Goal: Task Accomplishment & Management: Use online tool/utility

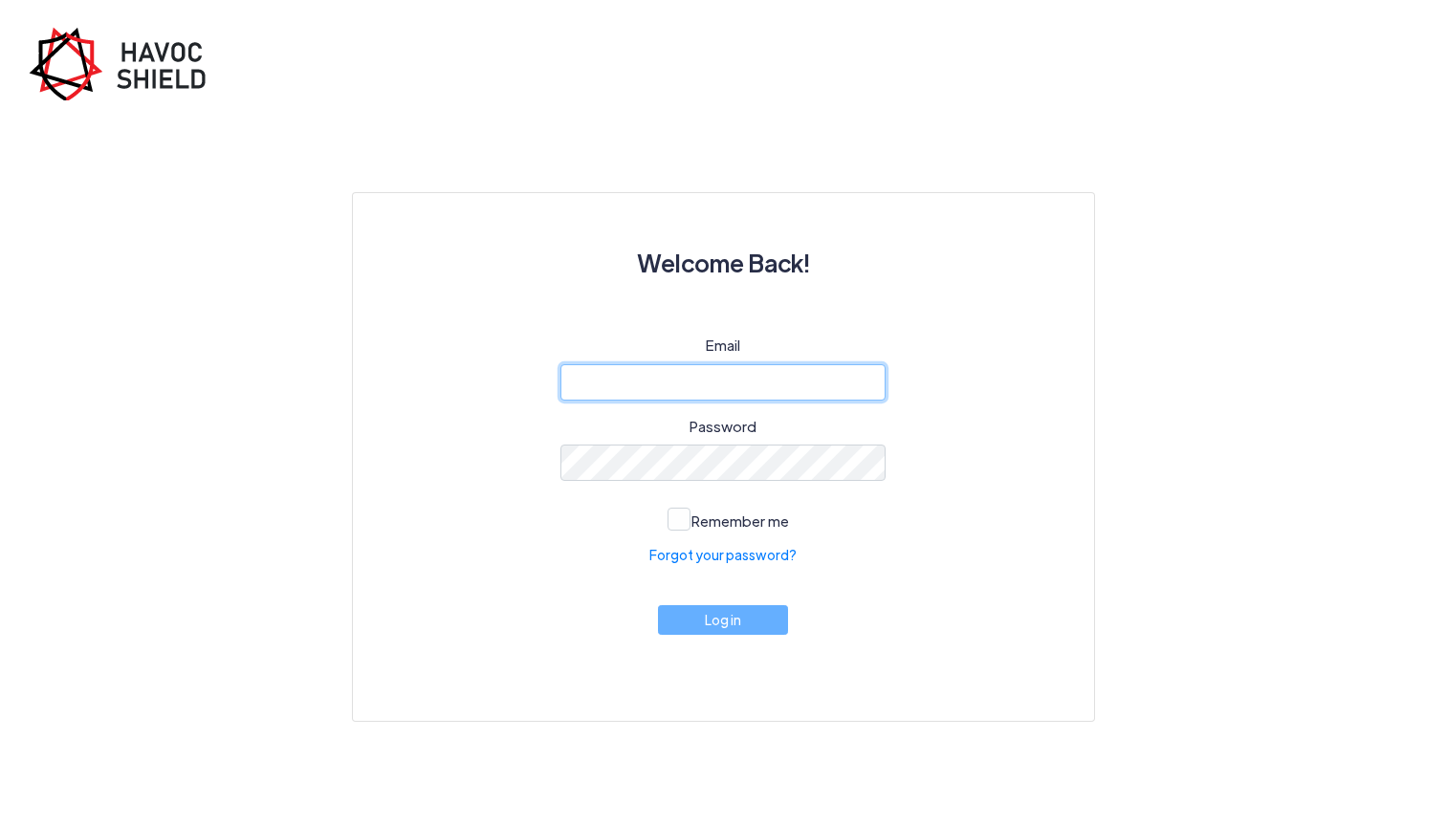
type input "mgnfassociation@gmail.com"
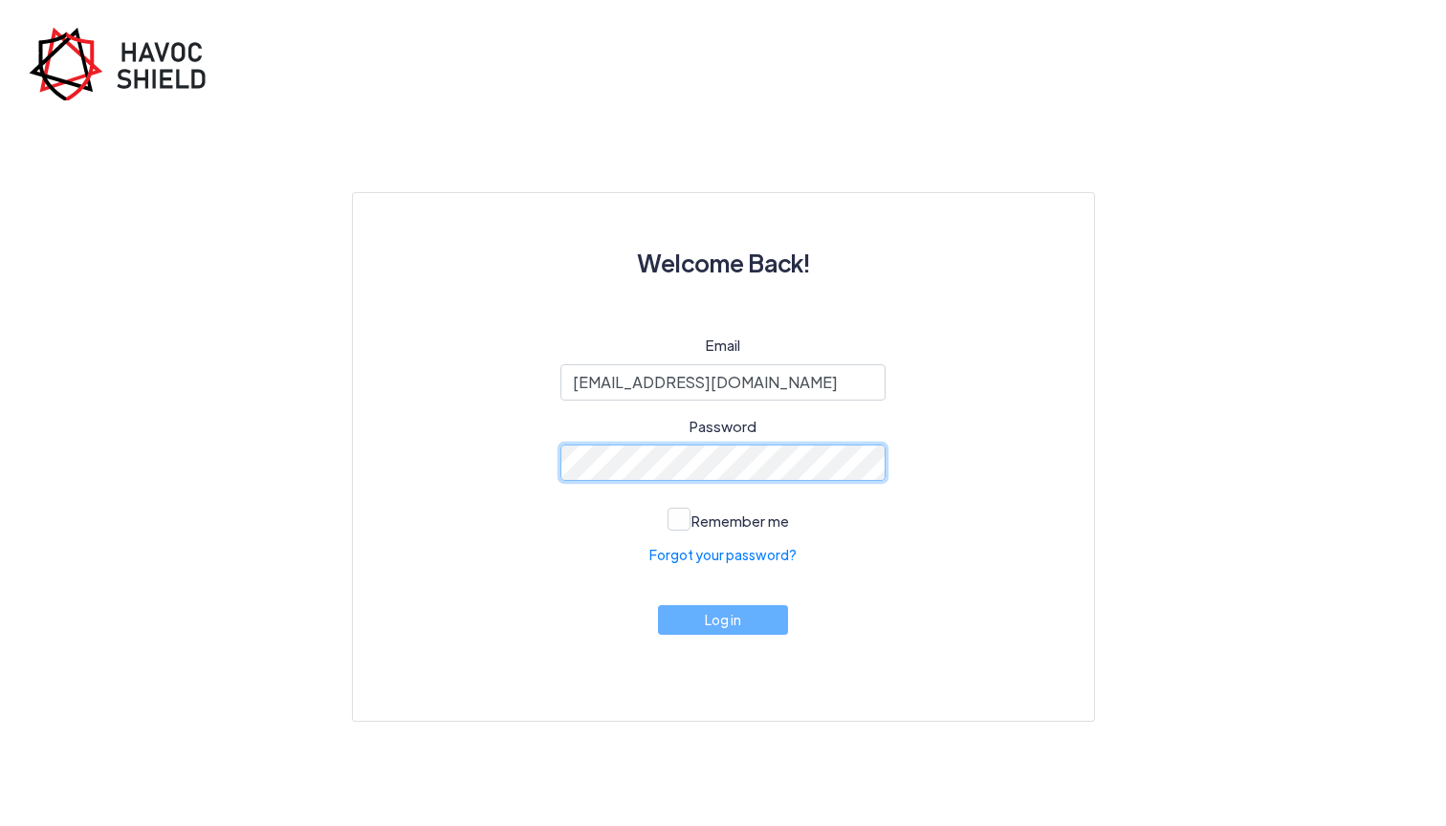
click at [722, 619] on button "Log in" at bounding box center [723, 621] width 130 height 30
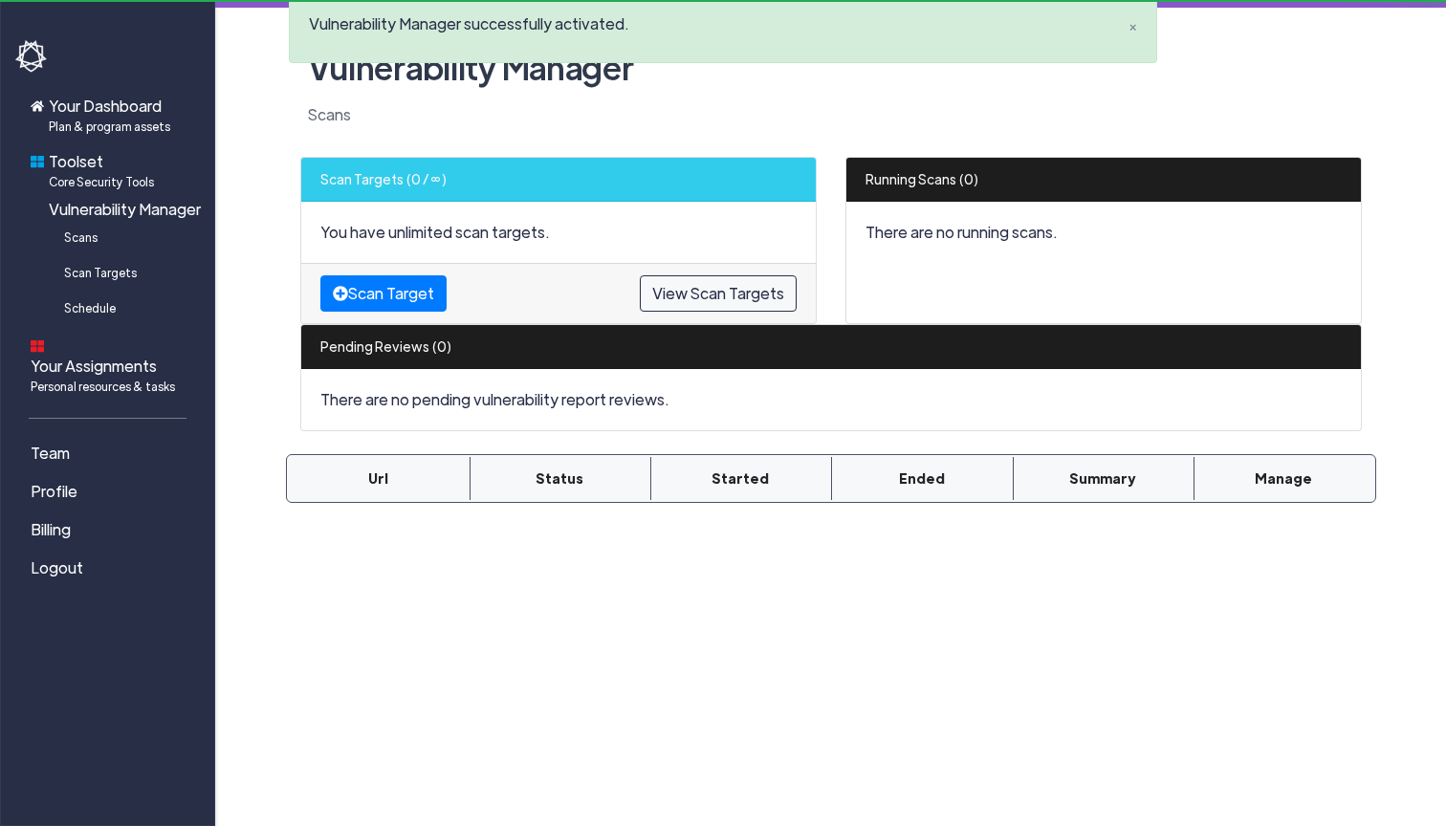
click at [111, 69] on nav "Your Dashboard Plan & program assets Toolset Core Security Tools Vulnerability …" at bounding box center [107, 294] width 185 height 586
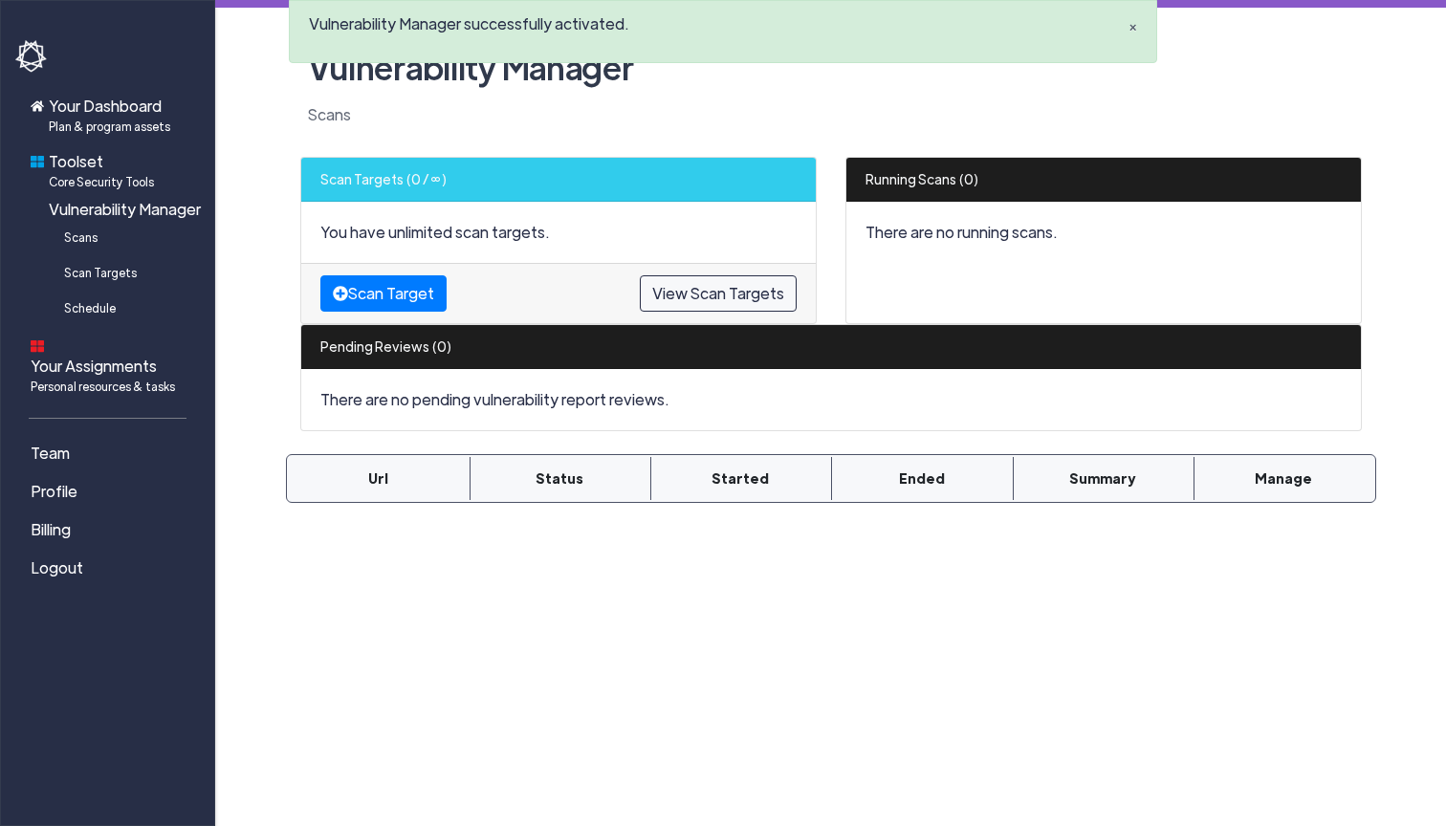
click at [1135, 30] on span "×" at bounding box center [1133, 27] width 9 height 20
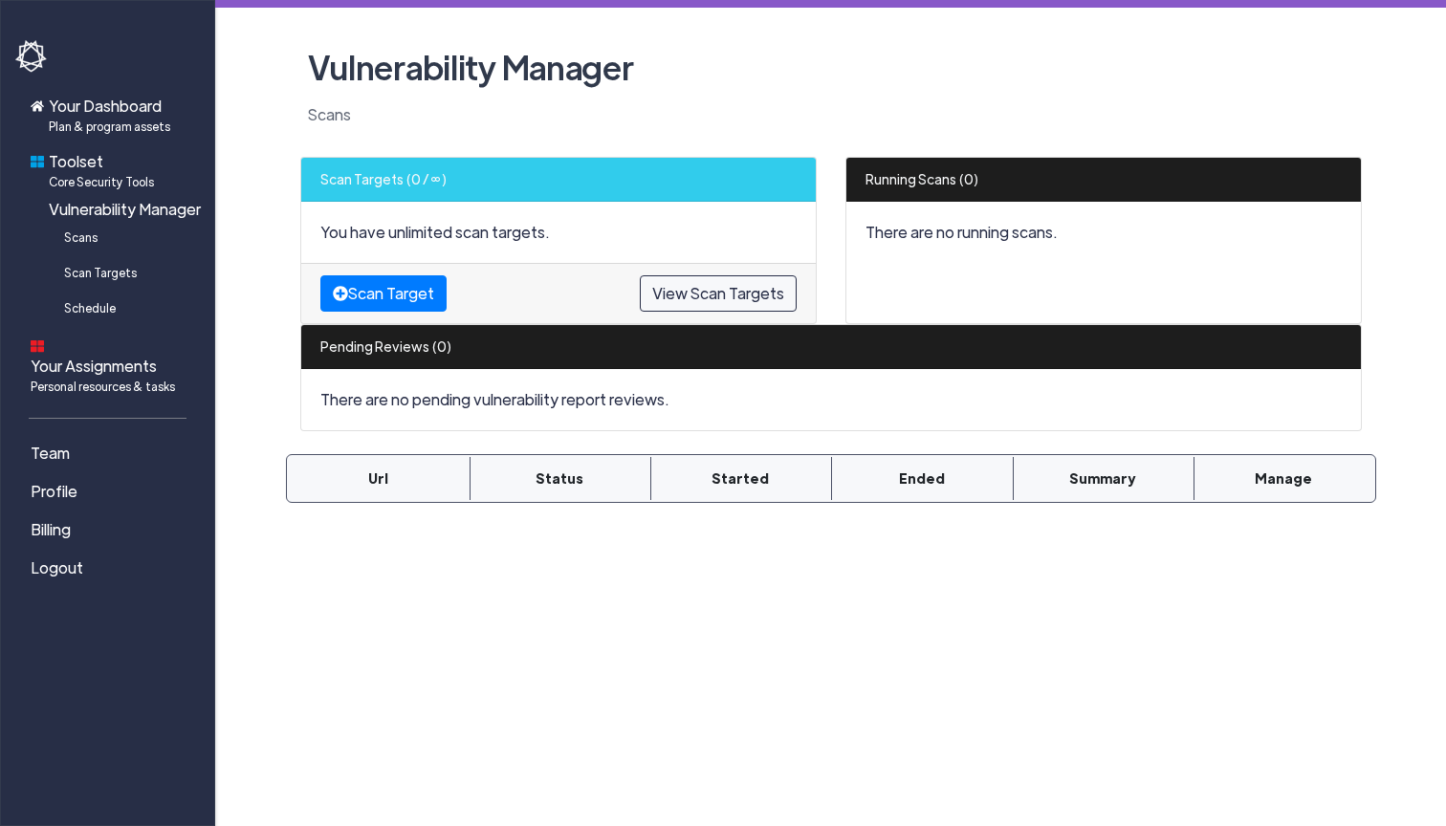
click at [23, 57] on img at bounding box center [32, 56] width 34 height 33
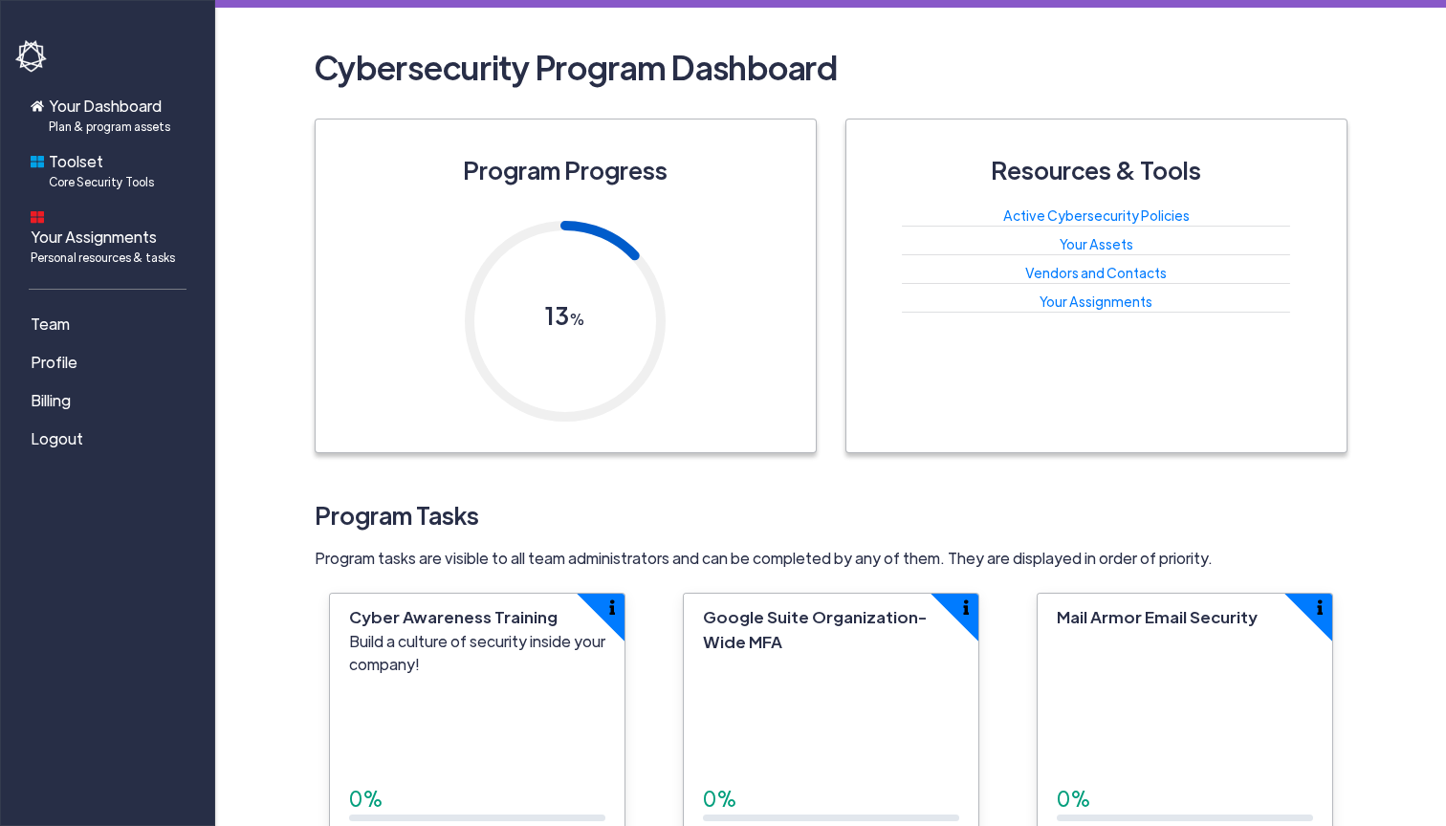
click at [33, 58] on img at bounding box center [32, 56] width 34 height 33
click at [126, 184] on span "Core Security Tools" at bounding box center [101, 181] width 105 height 17
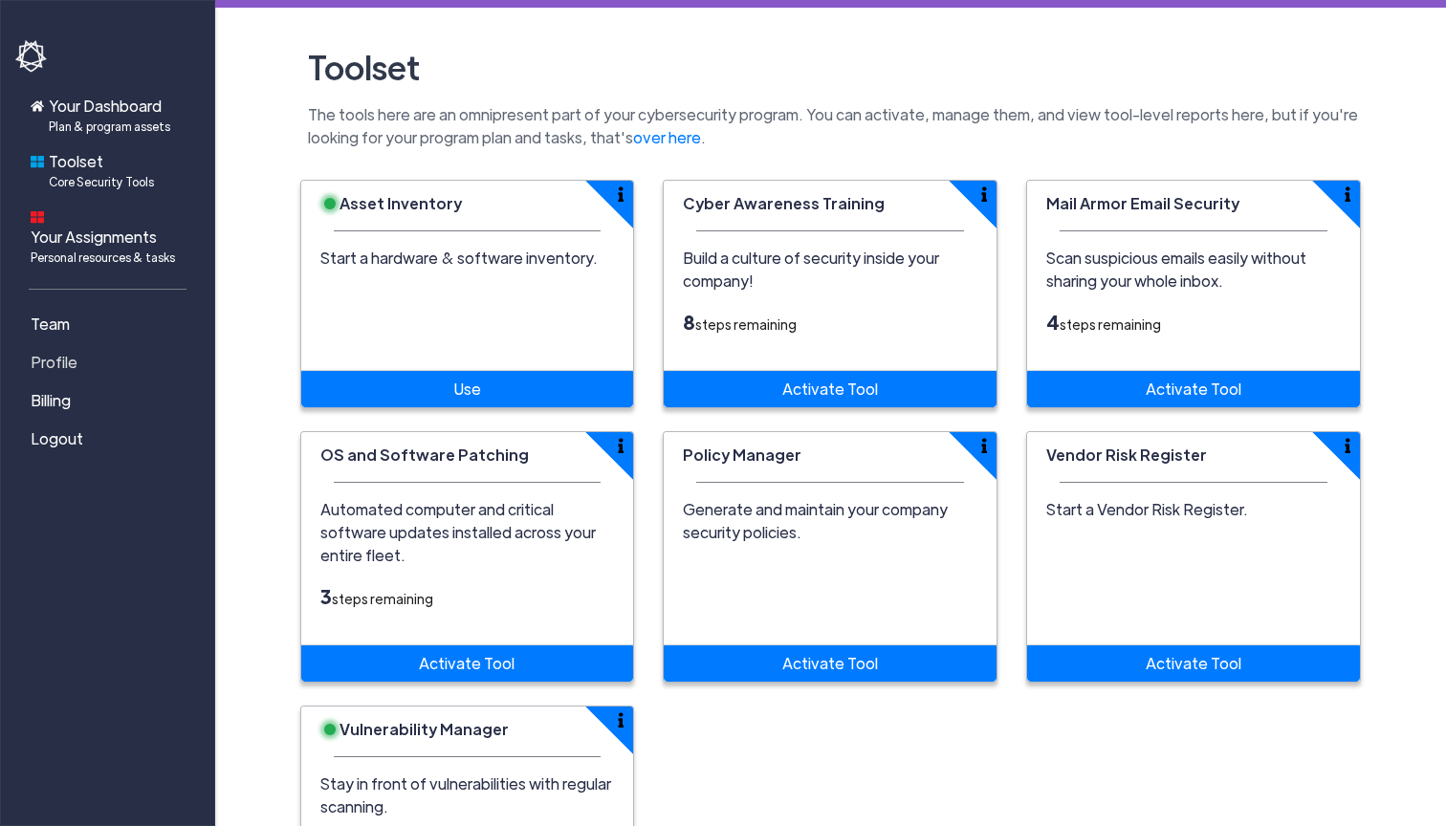
click at [69, 351] on span "Profile" at bounding box center [54, 362] width 47 height 23
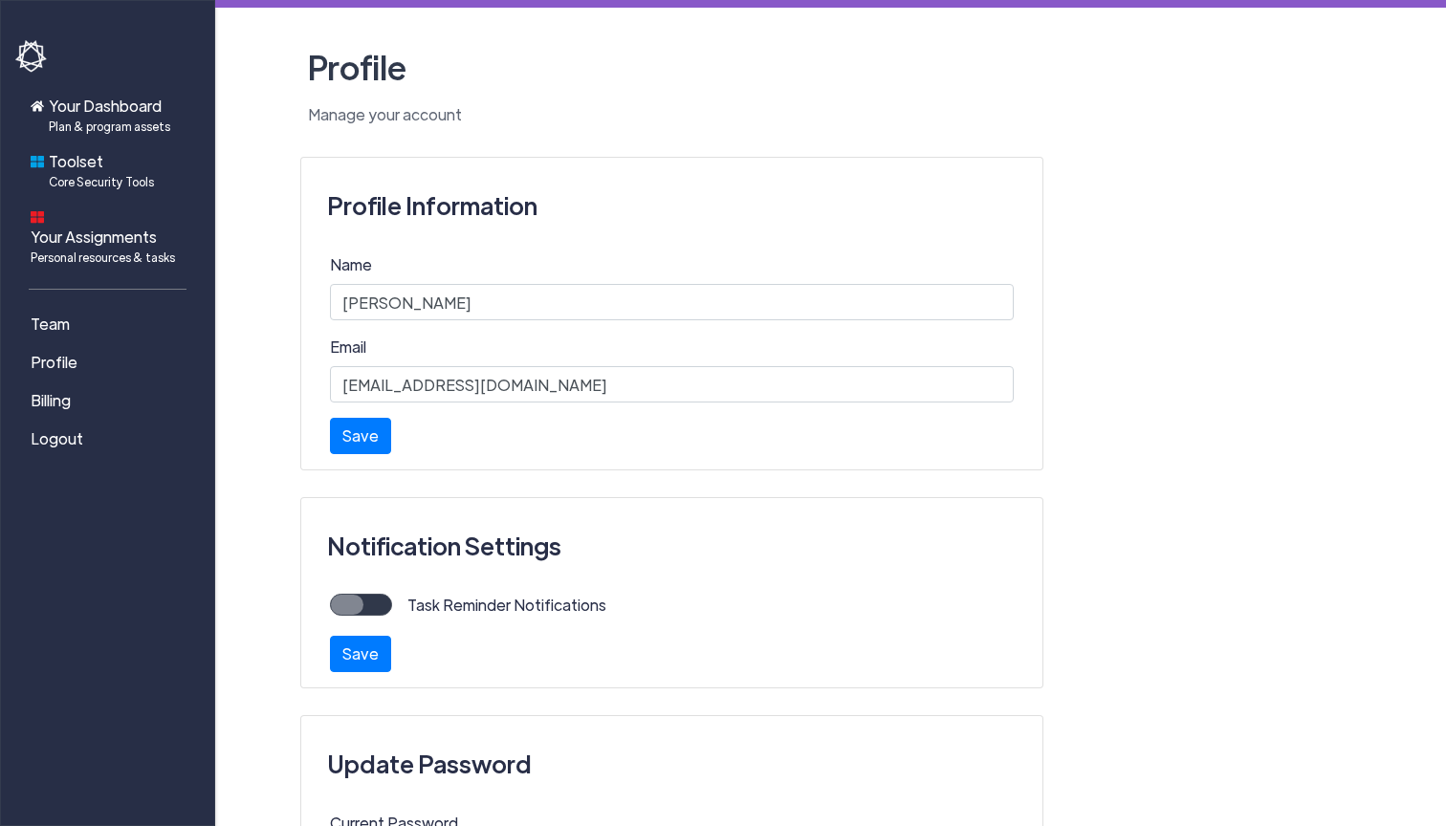
click at [30, 45] on img at bounding box center [32, 56] width 34 height 33
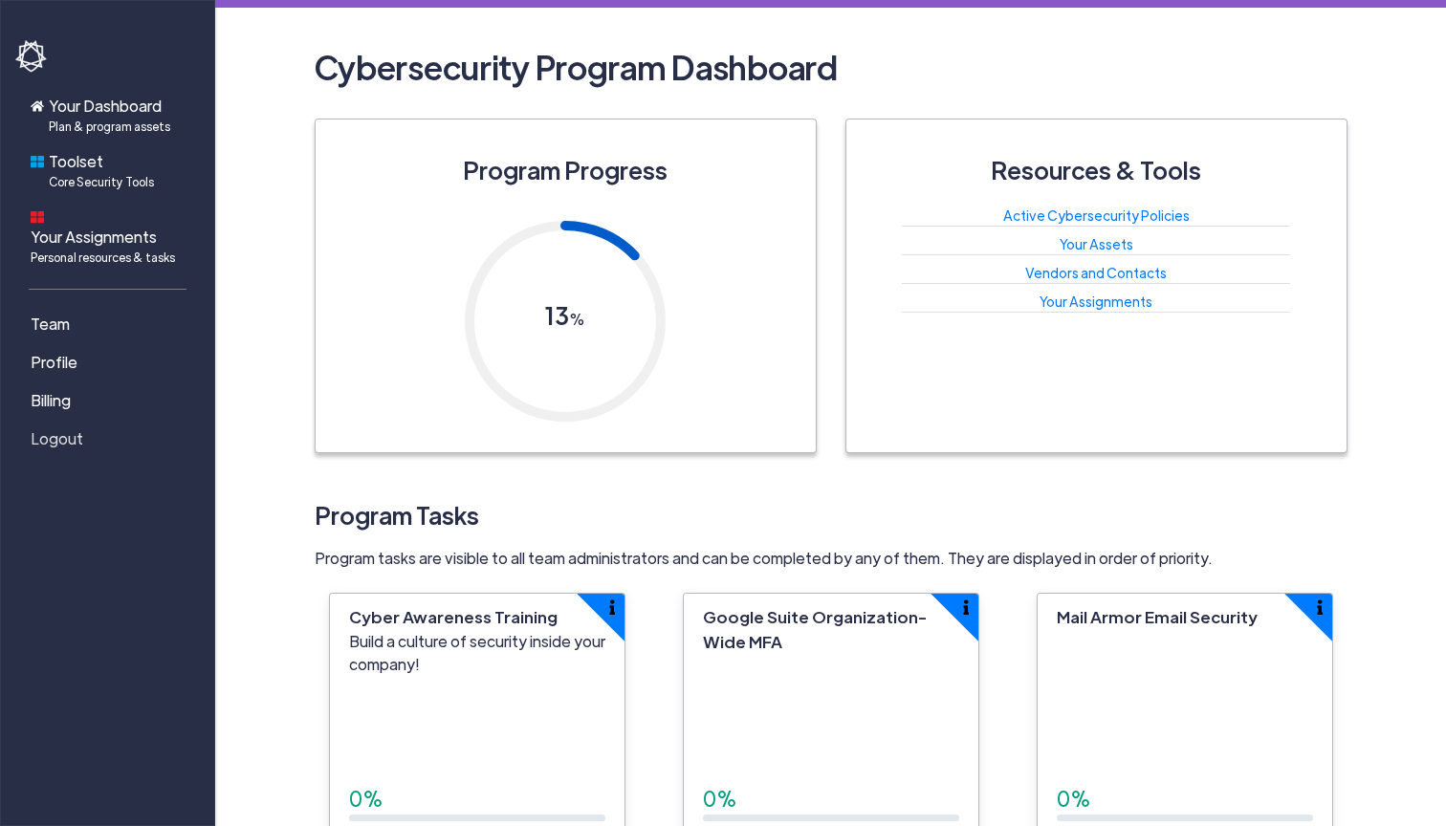
click at [77, 428] on span "Logout" at bounding box center [57, 439] width 53 height 23
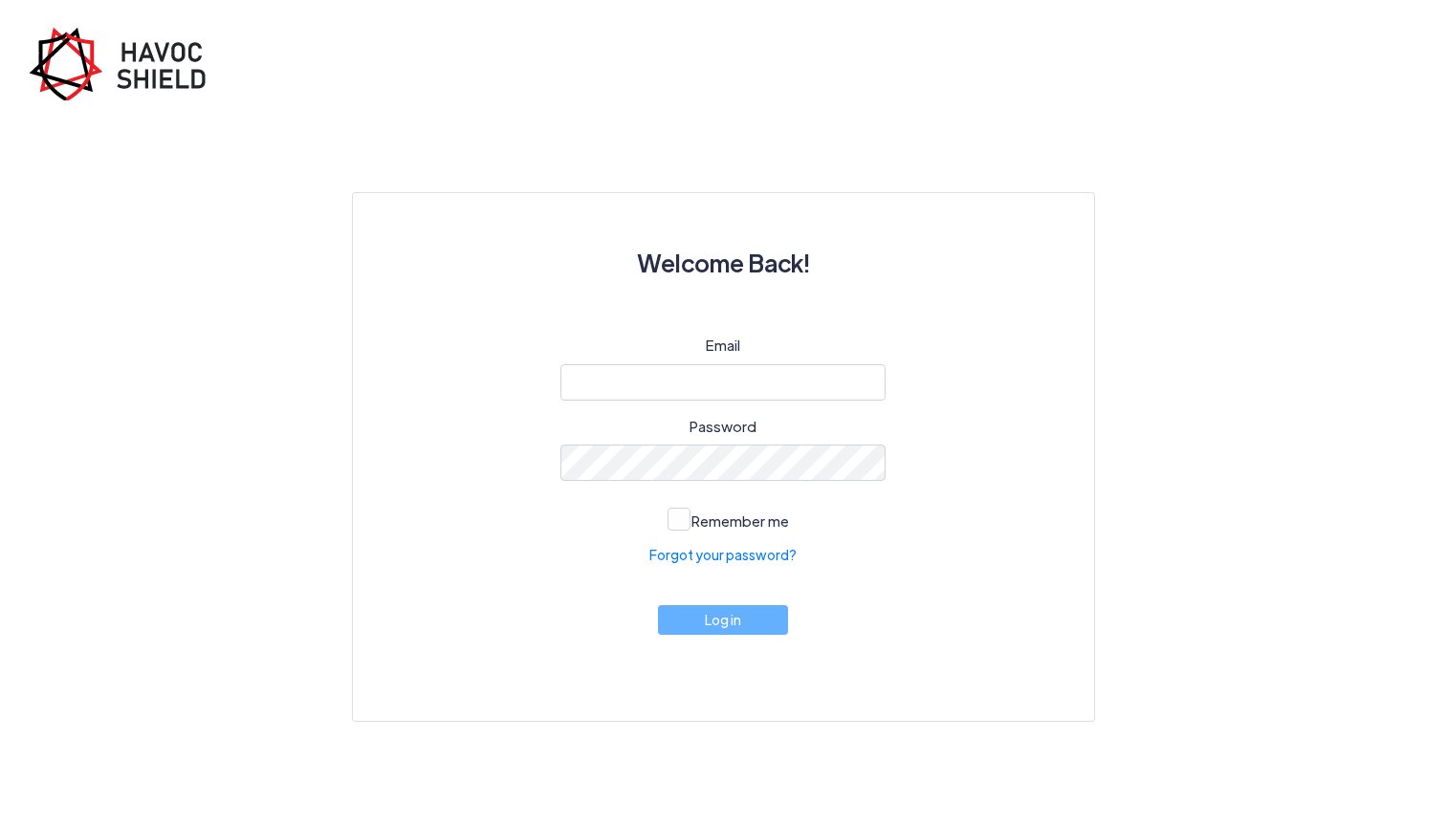
click at [90, 3] on div "Welcome Back! Email Password Remember me Forgot your password? Log in" at bounding box center [723, 361] width 1446 height 722
click at [87, 53] on img at bounding box center [124, 64] width 191 height 74
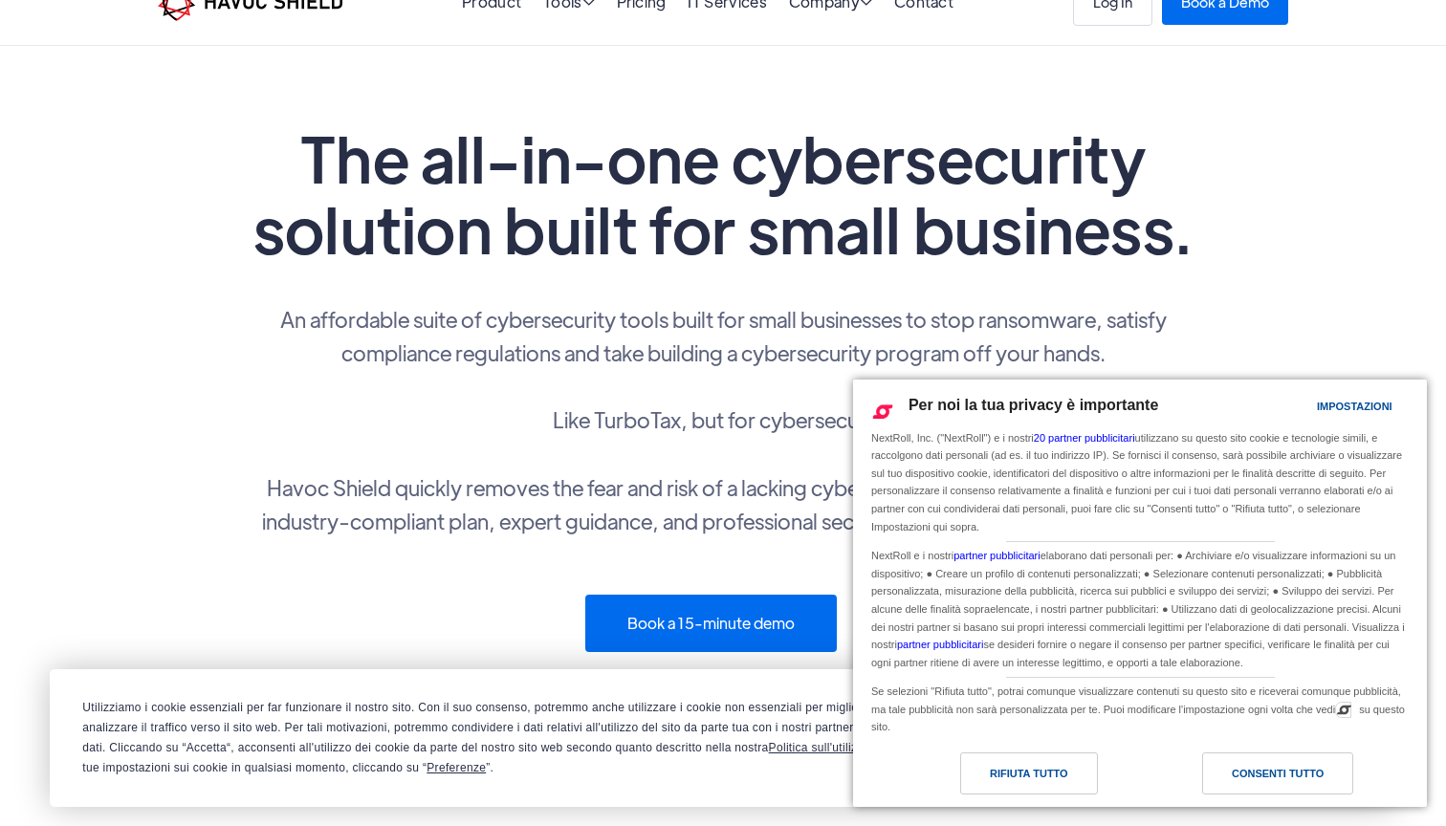
scroll to position [46, 0]
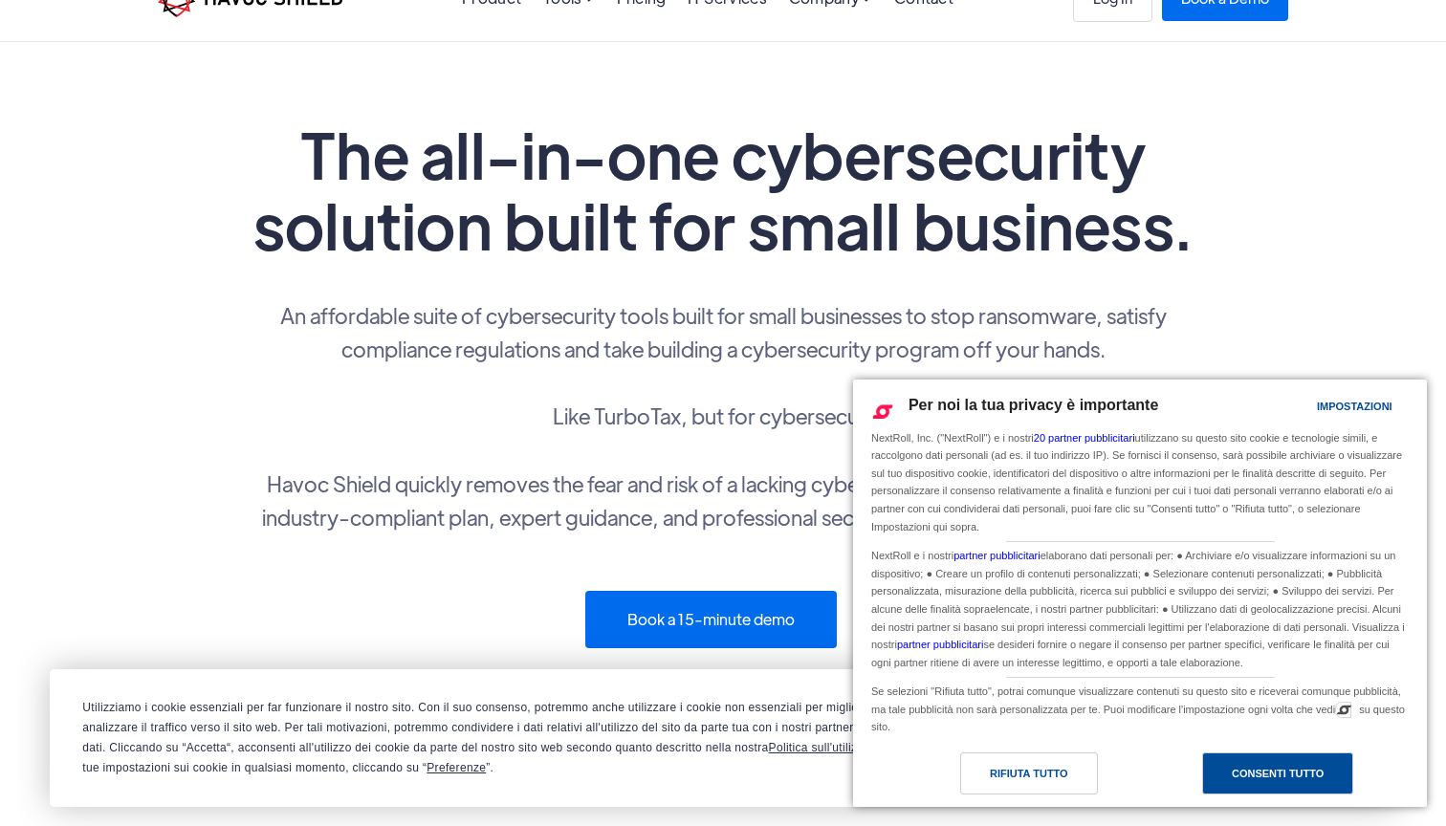
click at [1261, 762] on div "Consenti tutto" at bounding box center [1277, 774] width 151 height 42
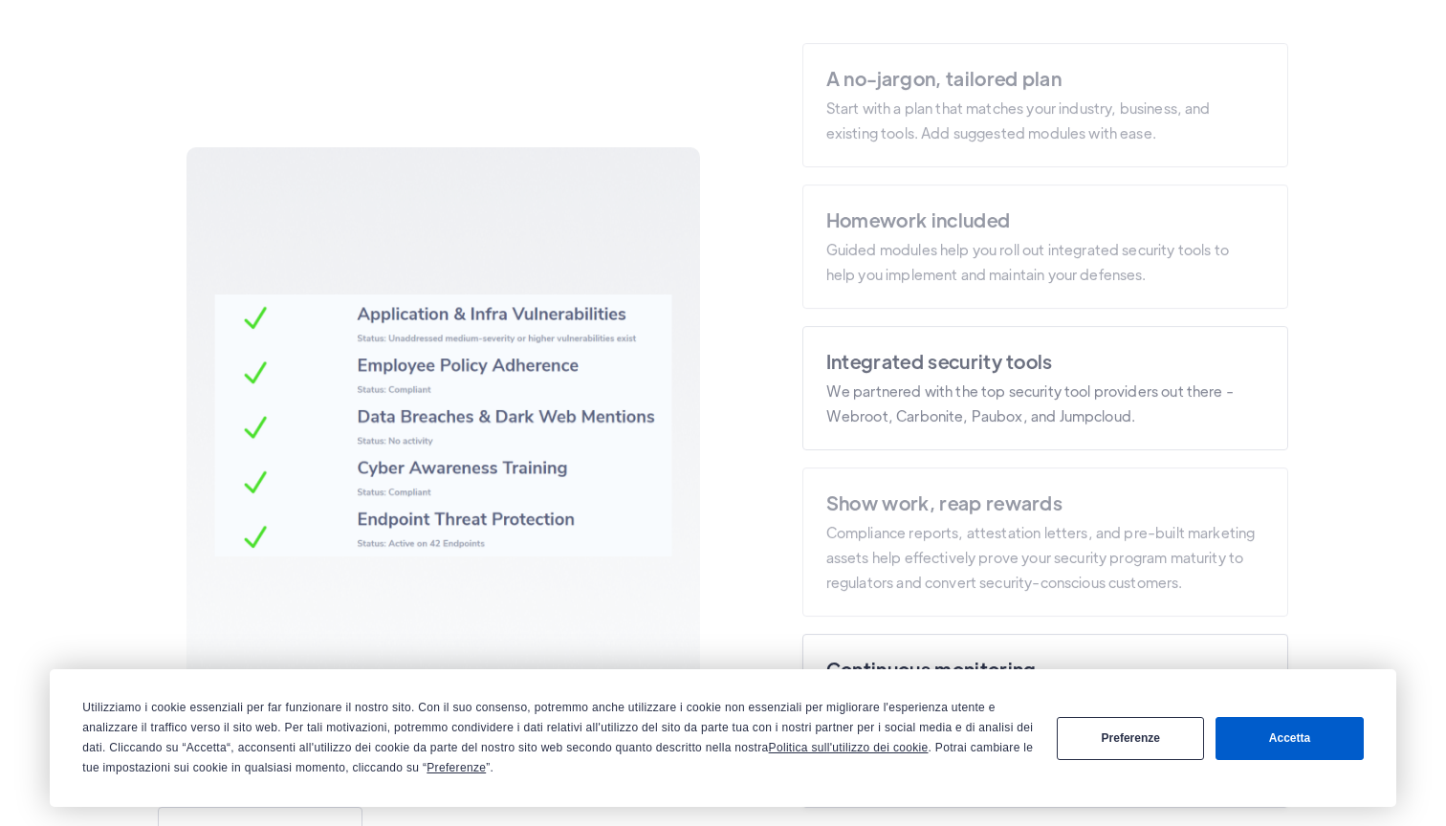
scroll to position [3210, 0]
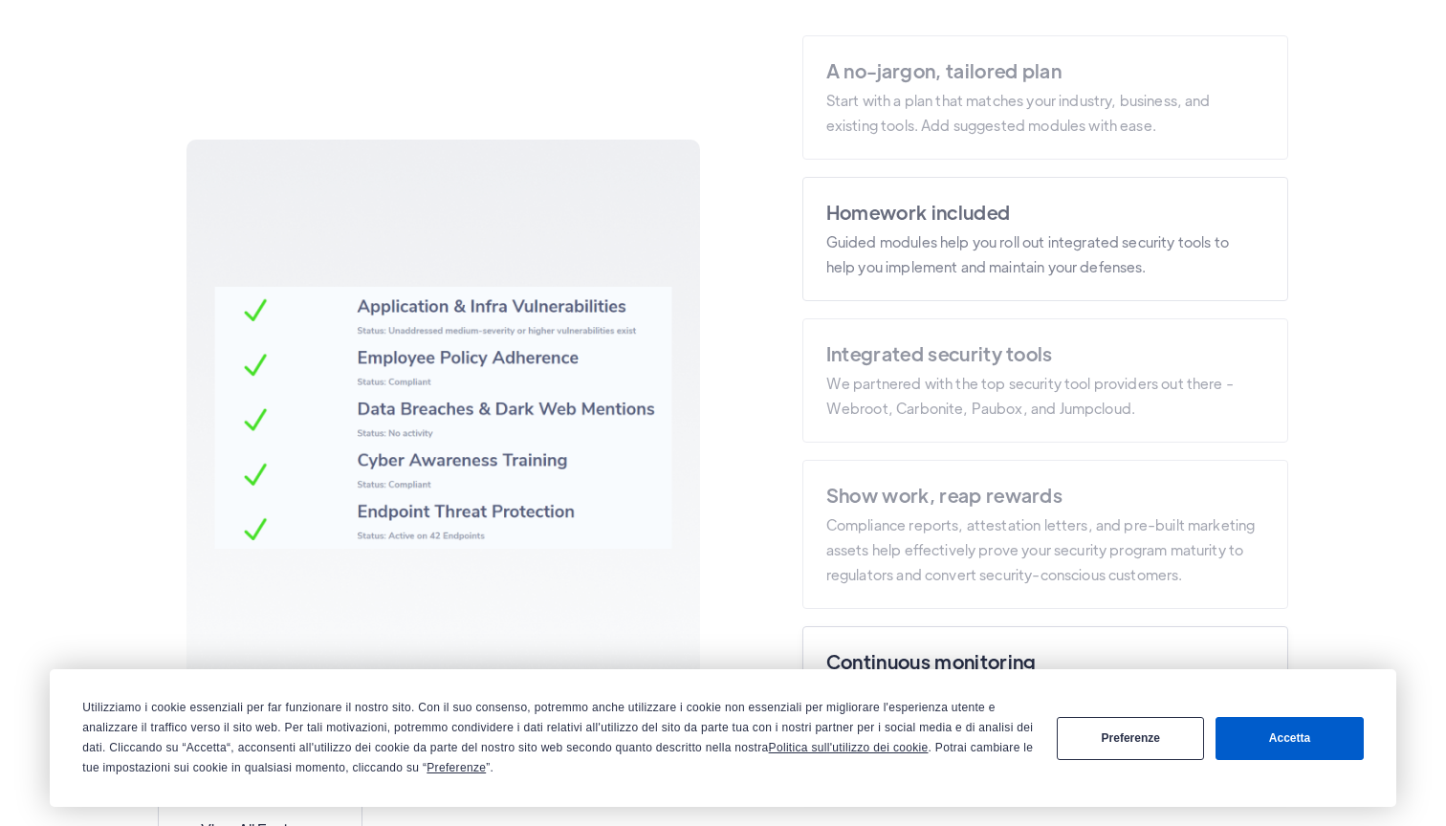
click at [999, 211] on h3 "Homework included" at bounding box center [1042, 212] width 433 height 27
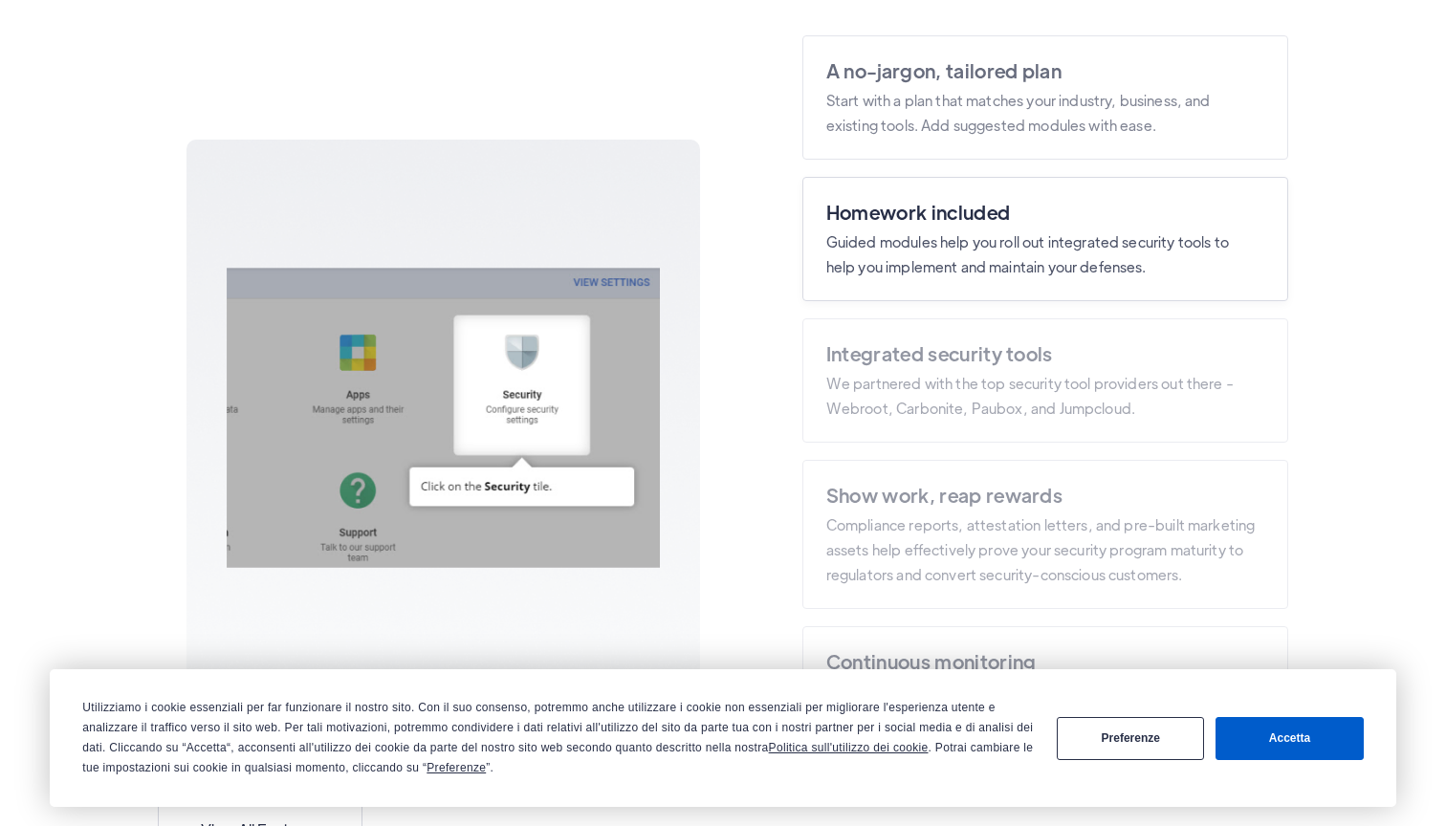
click at [1009, 123] on p "Start with a plan that matches your industry, business, and existing tools. Add…" at bounding box center [1042, 113] width 433 height 50
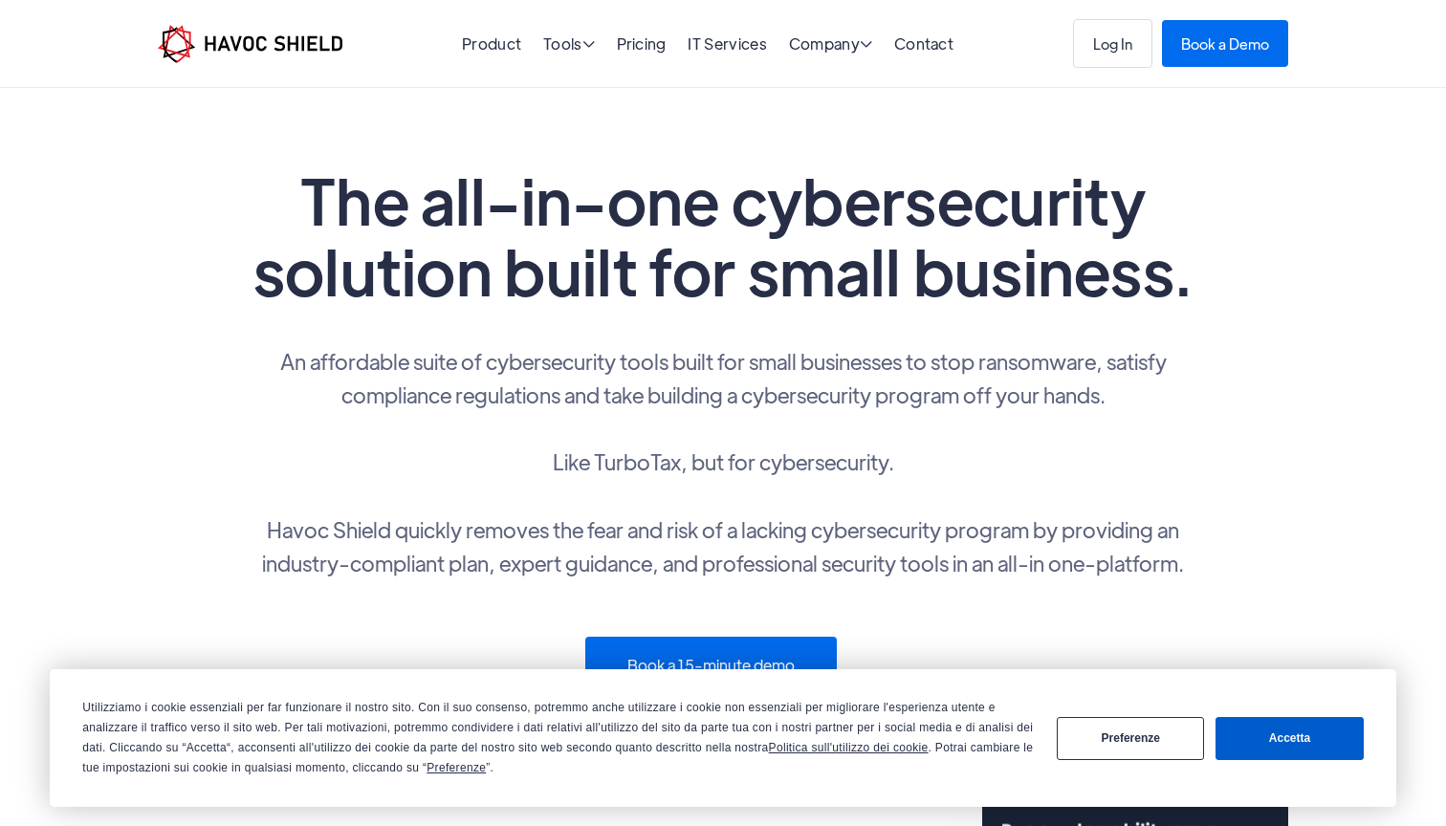
scroll to position [0, 0]
click at [634, 44] on link "Pricing" at bounding box center [642, 43] width 50 height 20
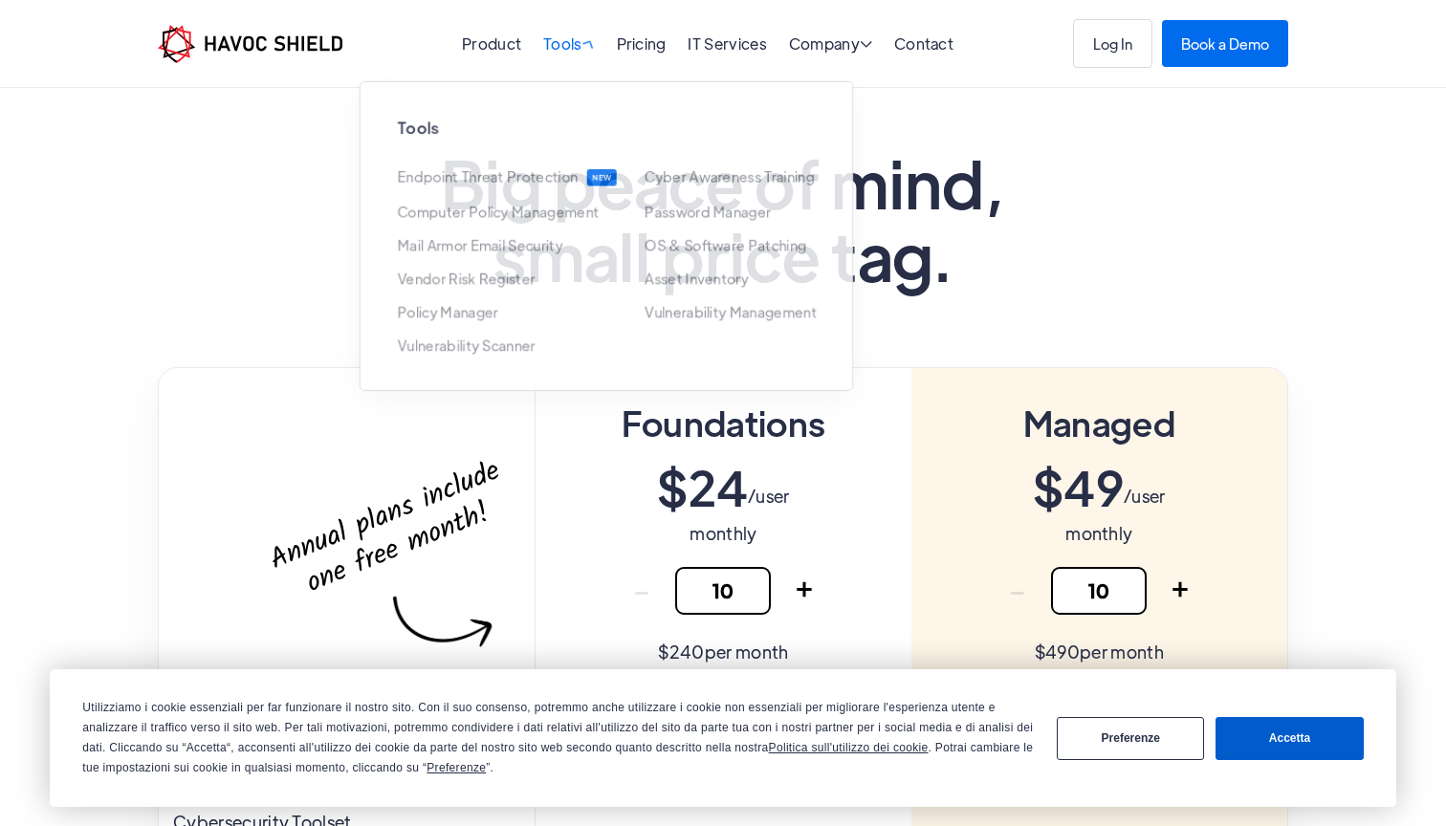
click at [565, 47] on div "Tools " at bounding box center [569, 45] width 52 height 18
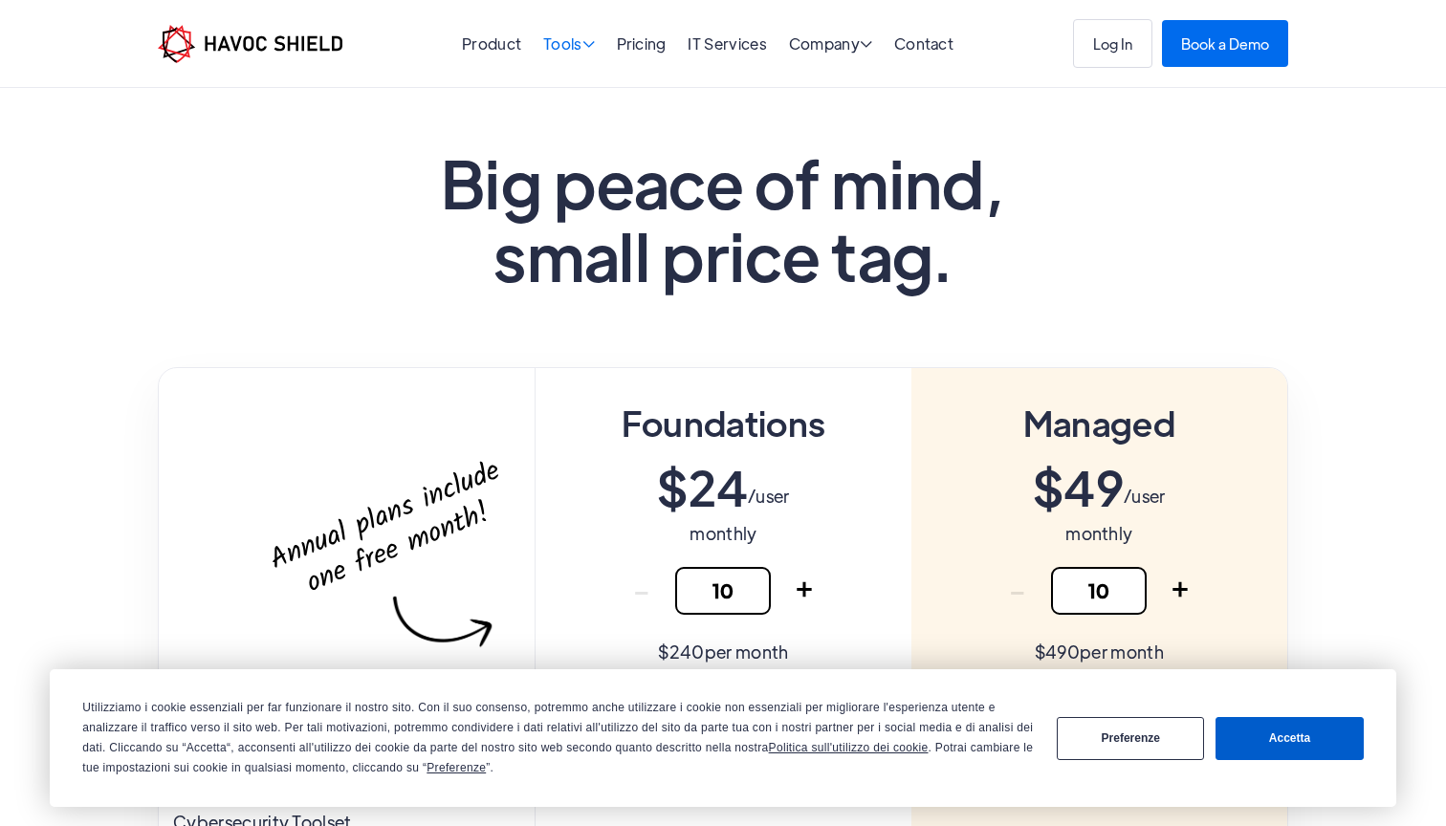
click at [564, 47] on div "Tools " at bounding box center [569, 45] width 52 height 18
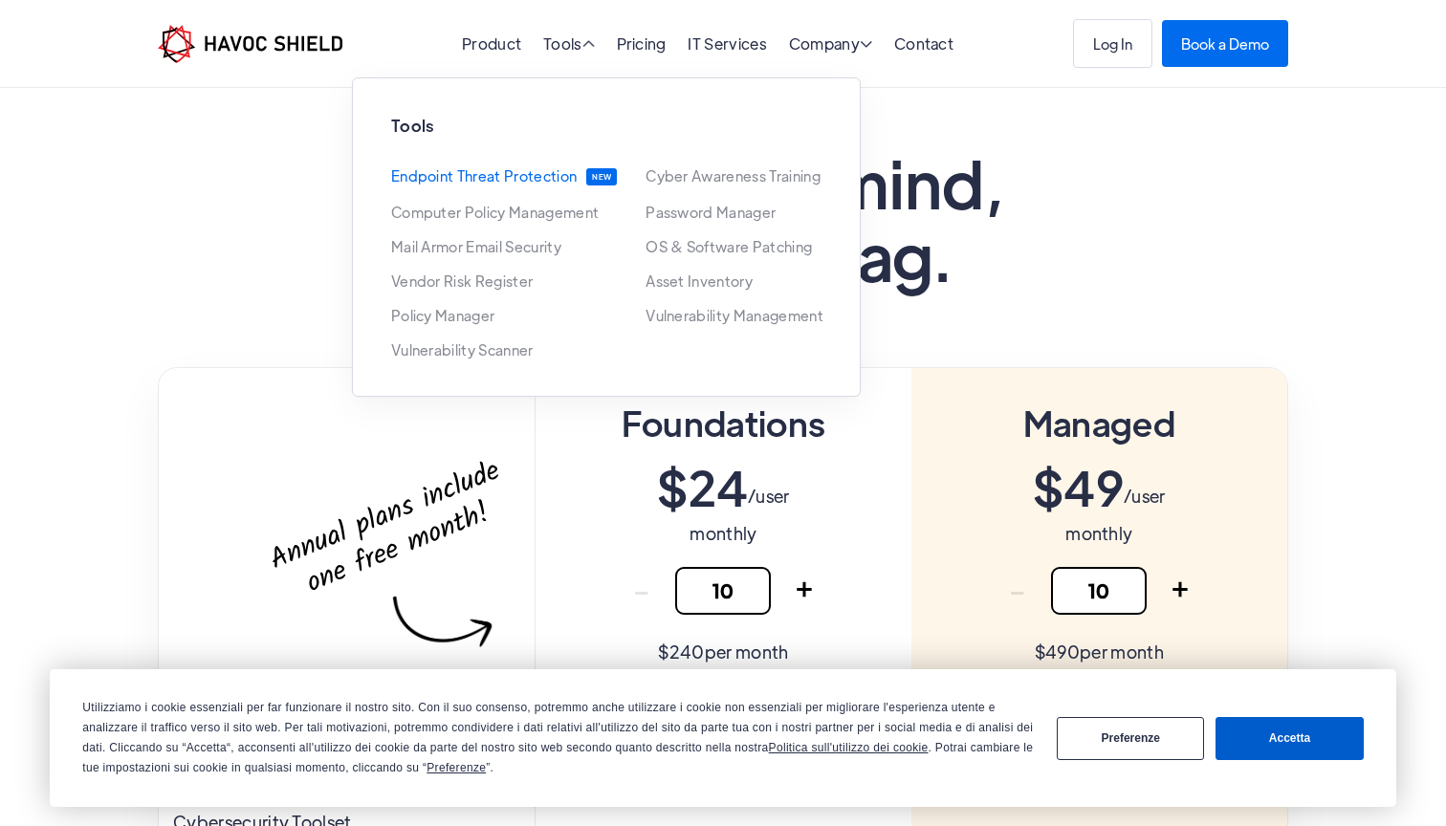
click at [566, 181] on link "Endpoint Threat Protection" at bounding box center [484, 176] width 186 height 17
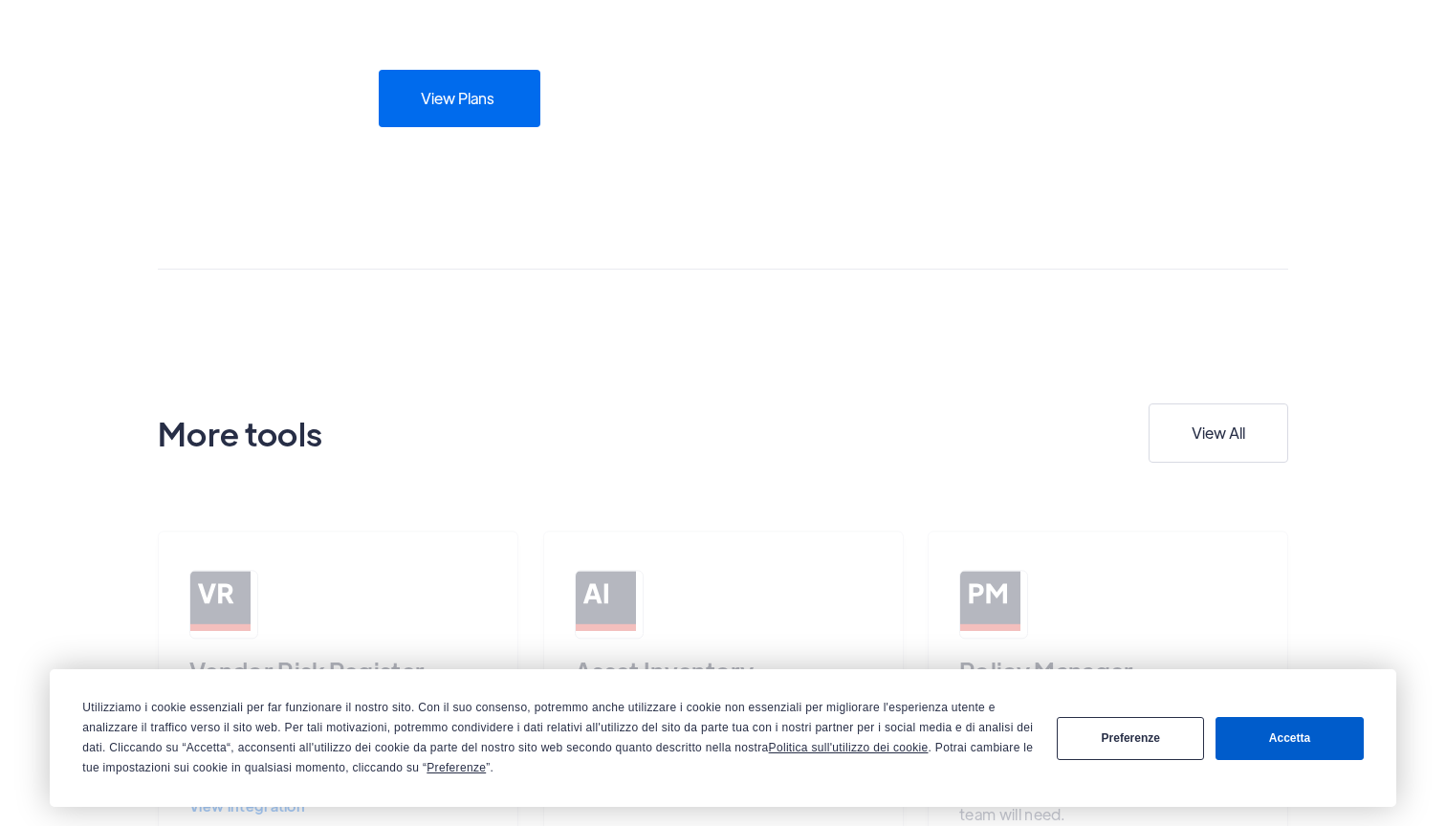
scroll to position [1509, 0]
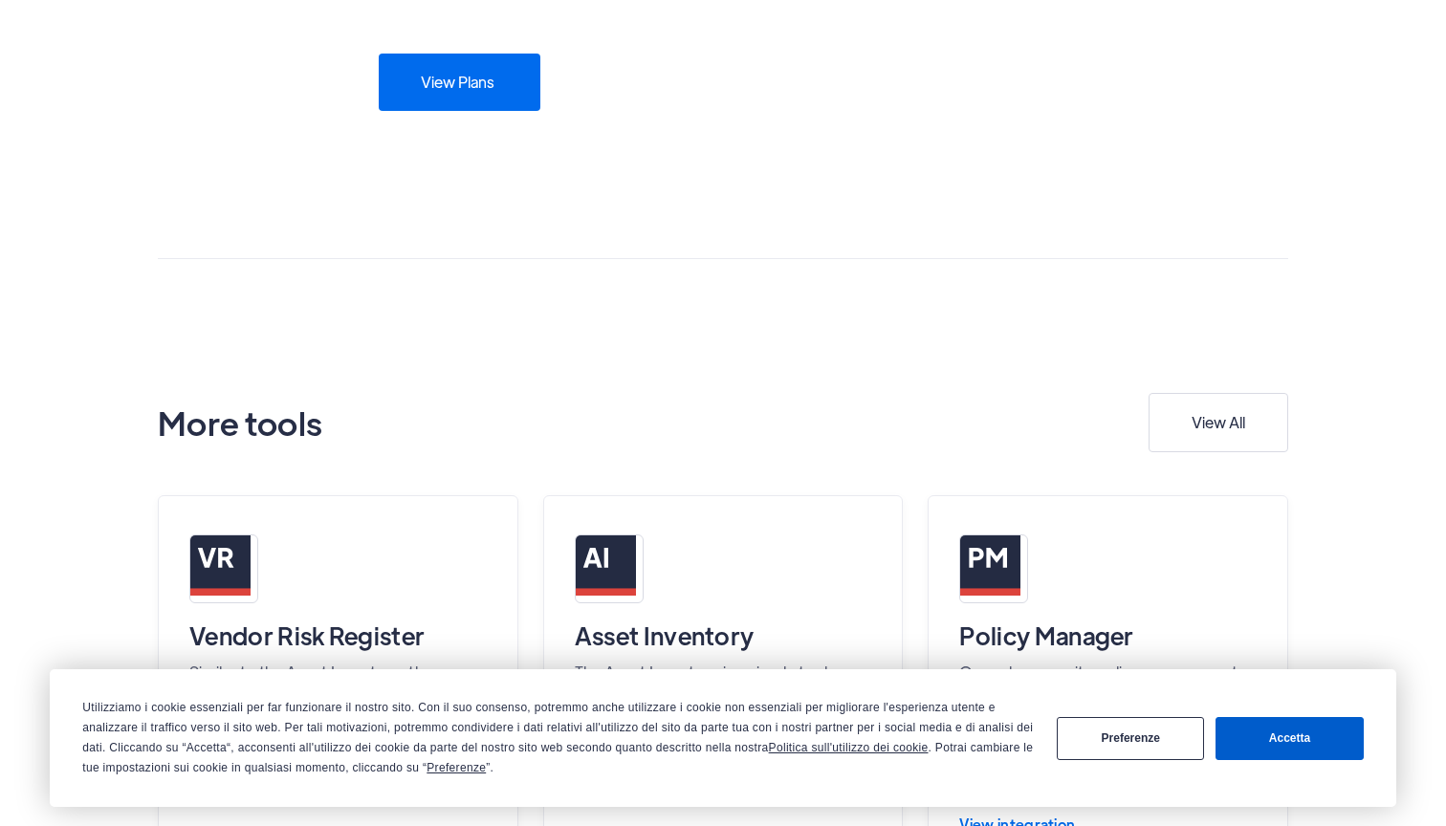
click at [487, 89] on div "View Plans" at bounding box center [458, 82] width 74 height 19
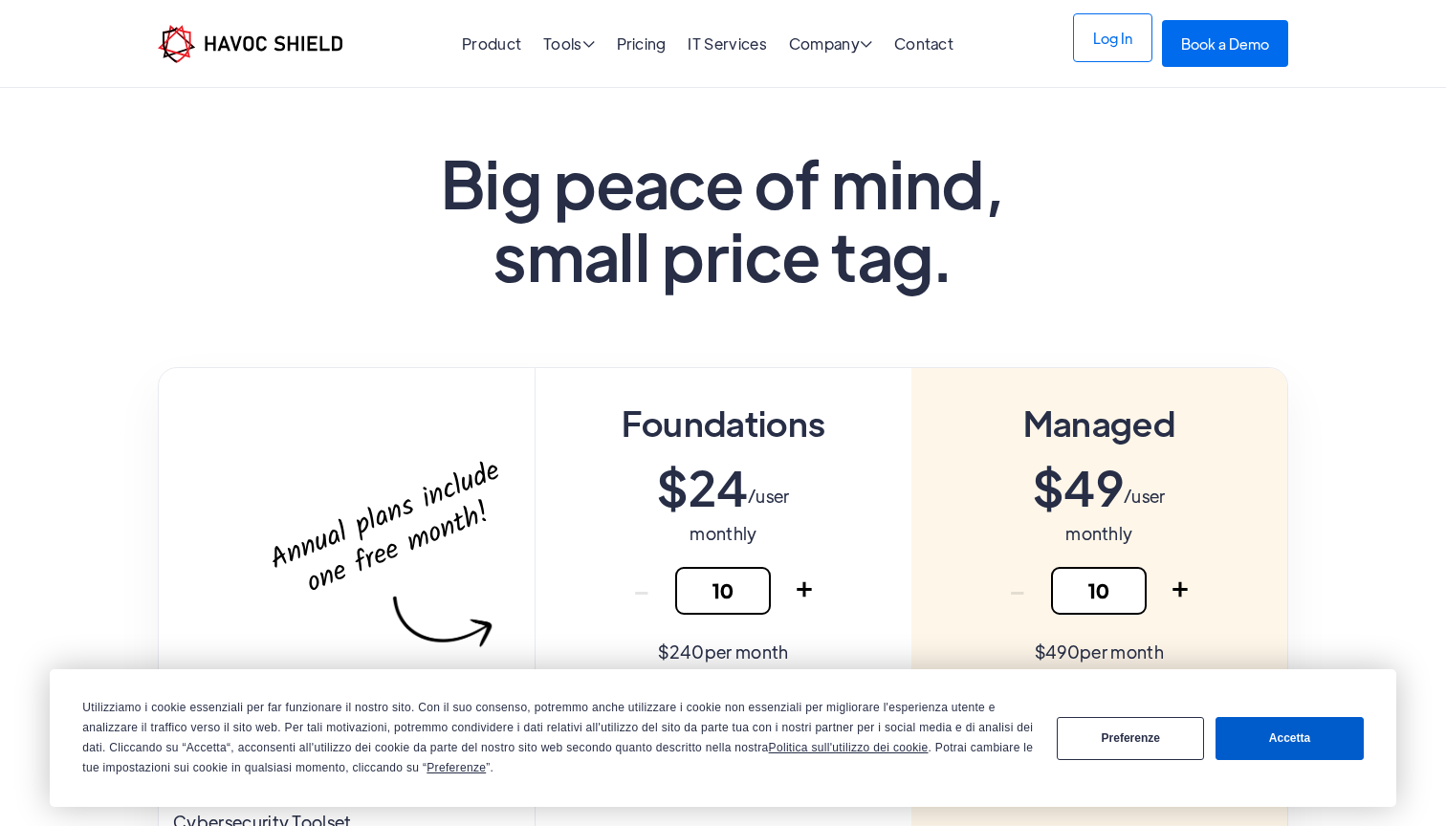
click at [1114, 48] on link "Log In" at bounding box center [1112, 37] width 79 height 49
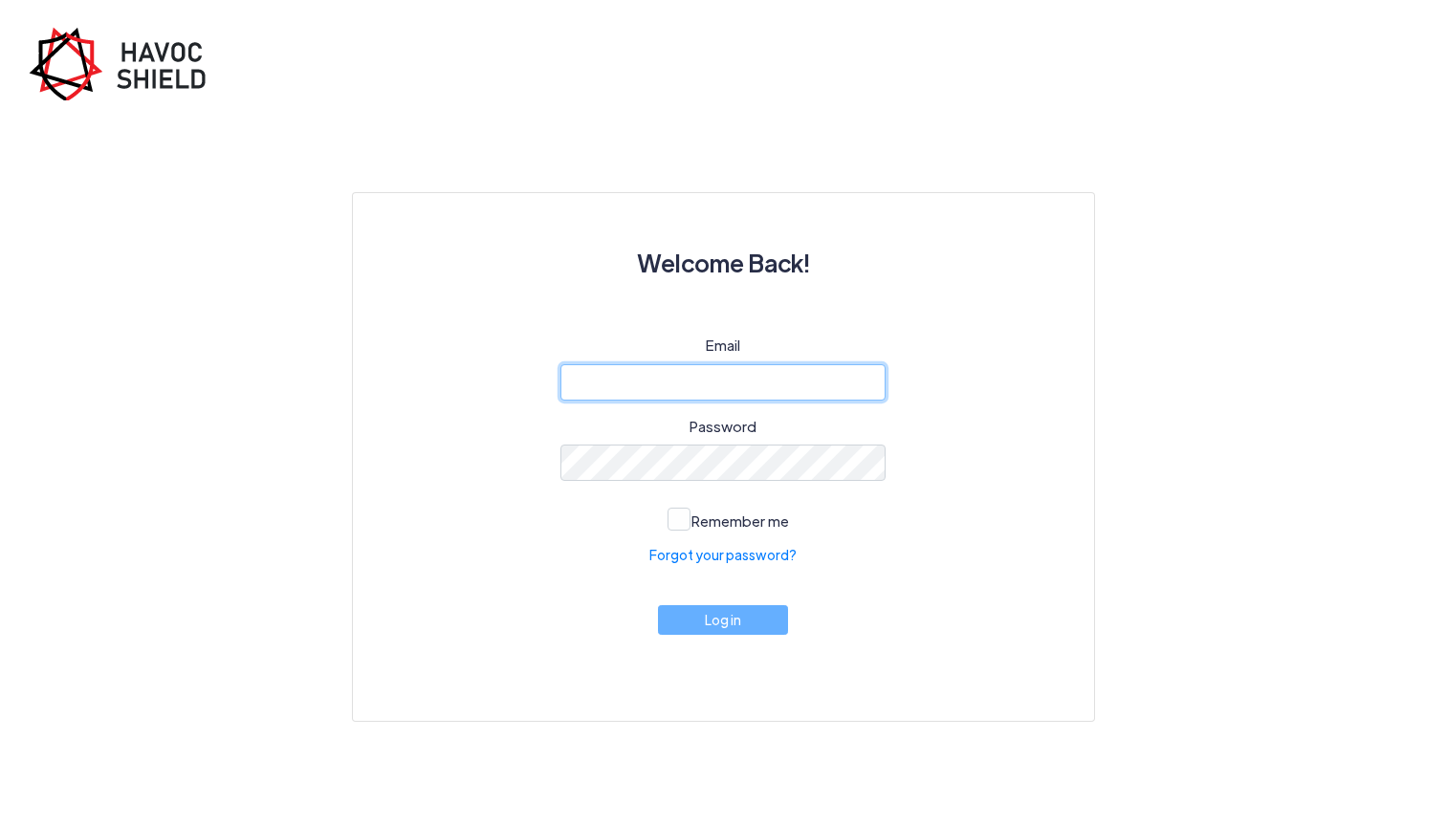
type input "[EMAIL_ADDRESS][DOMAIN_NAME]"
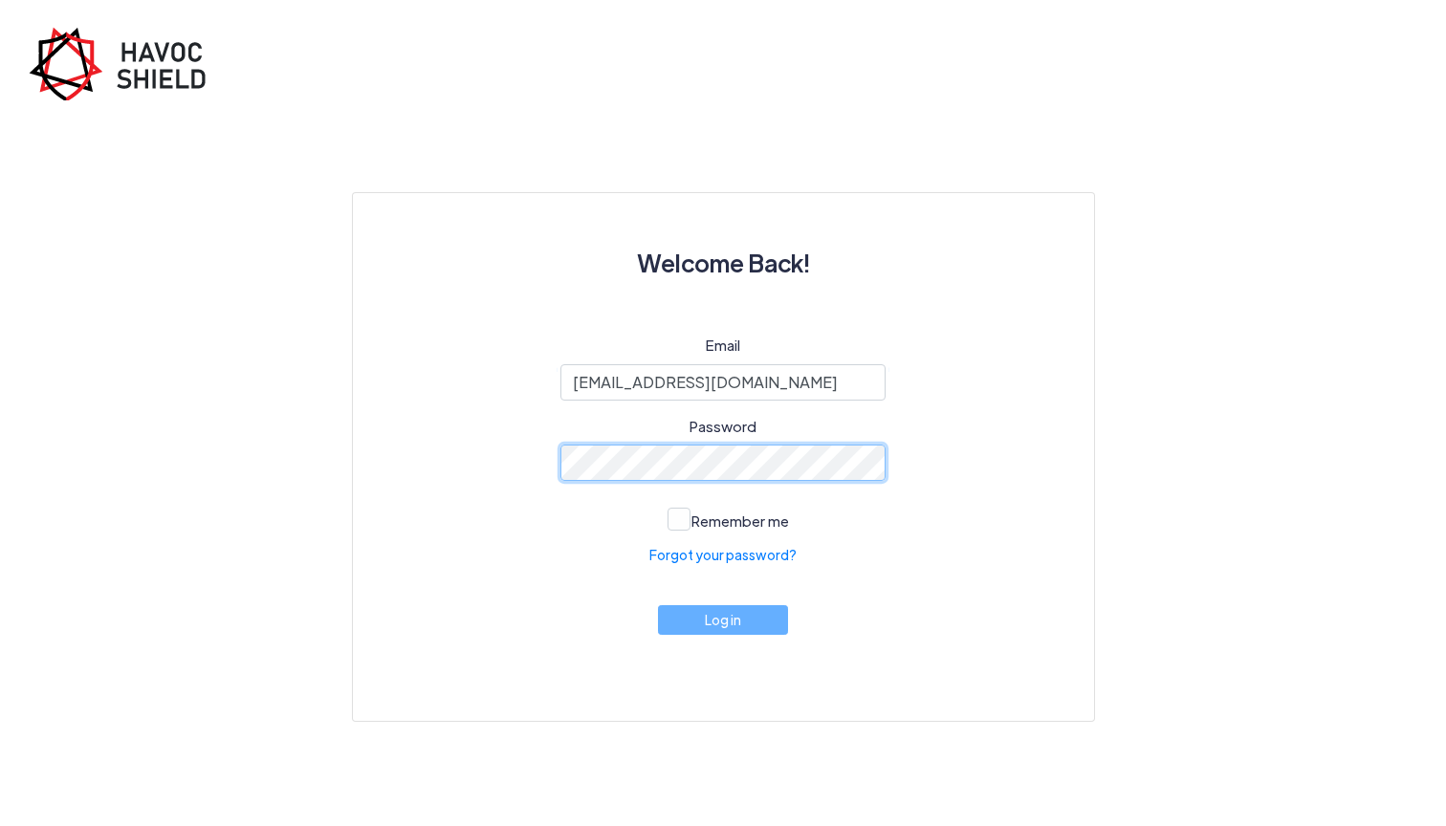
click at [722, 619] on button "Log in" at bounding box center [723, 621] width 130 height 30
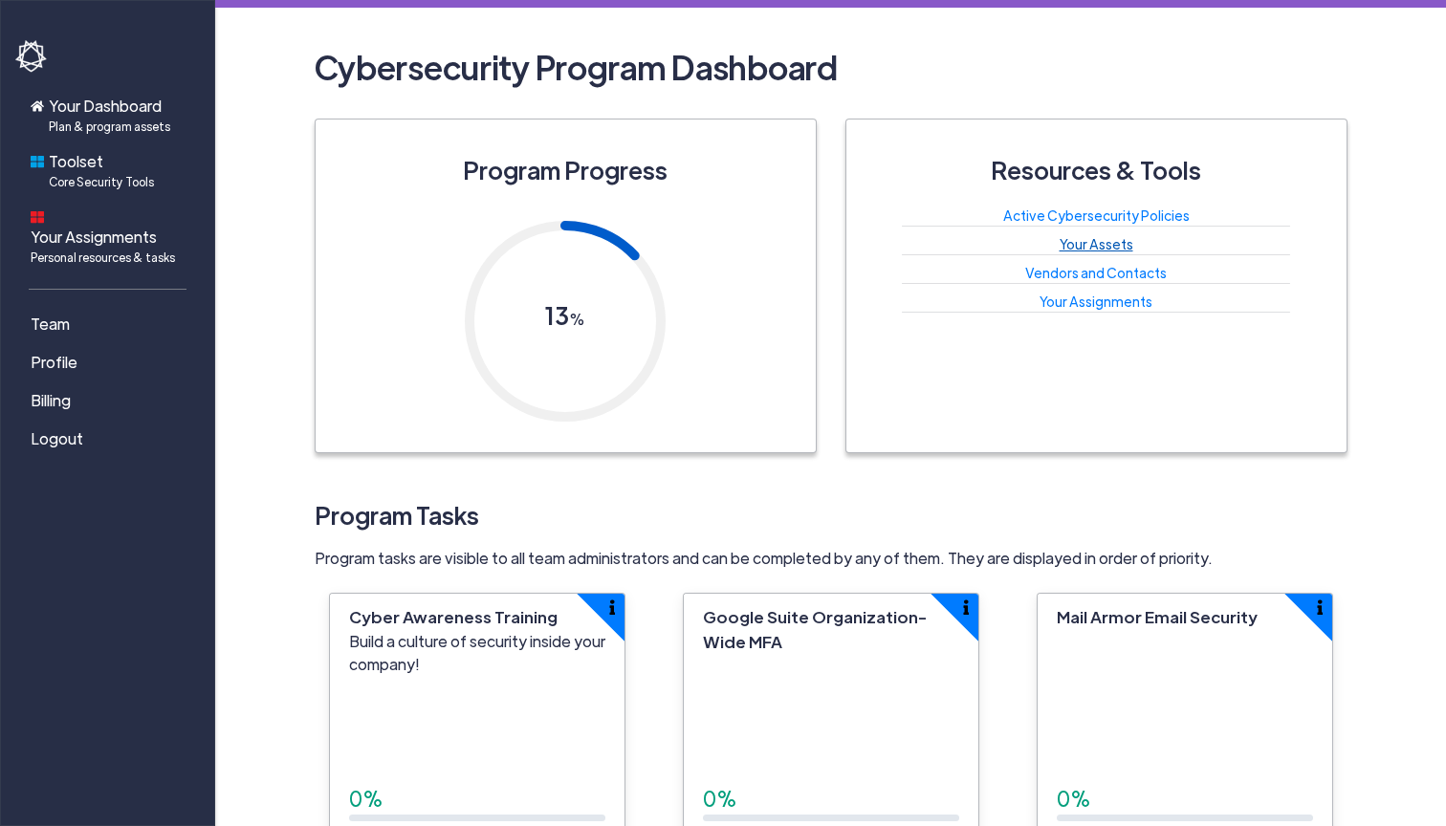
click at [1075, 249] on link "Your Assets" at bounding box center [1097, 243] width 74 height 17
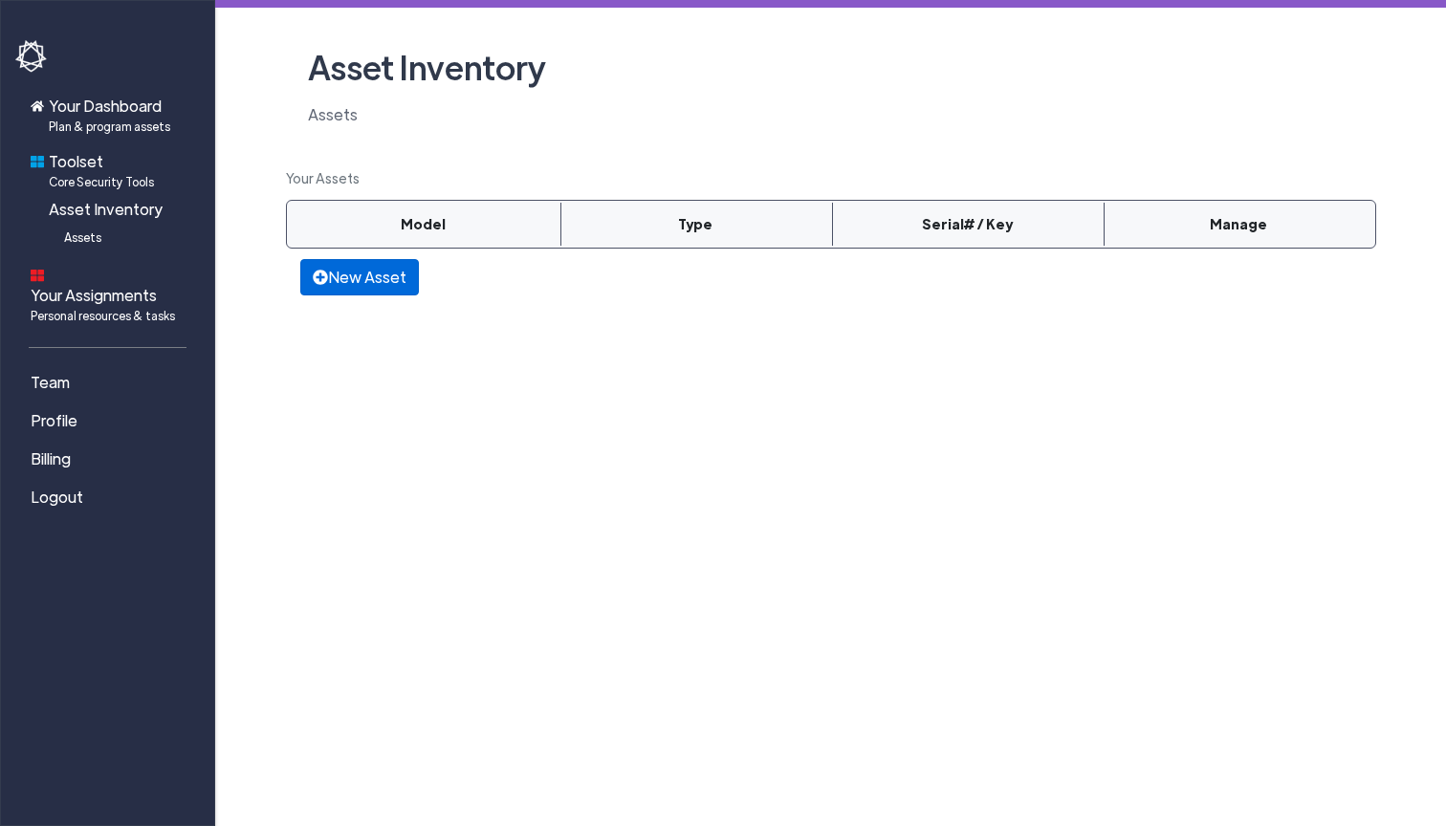
click at [404, 292] on link "New Asset" at bounding box center [359, 277] width 119 height 36
select select
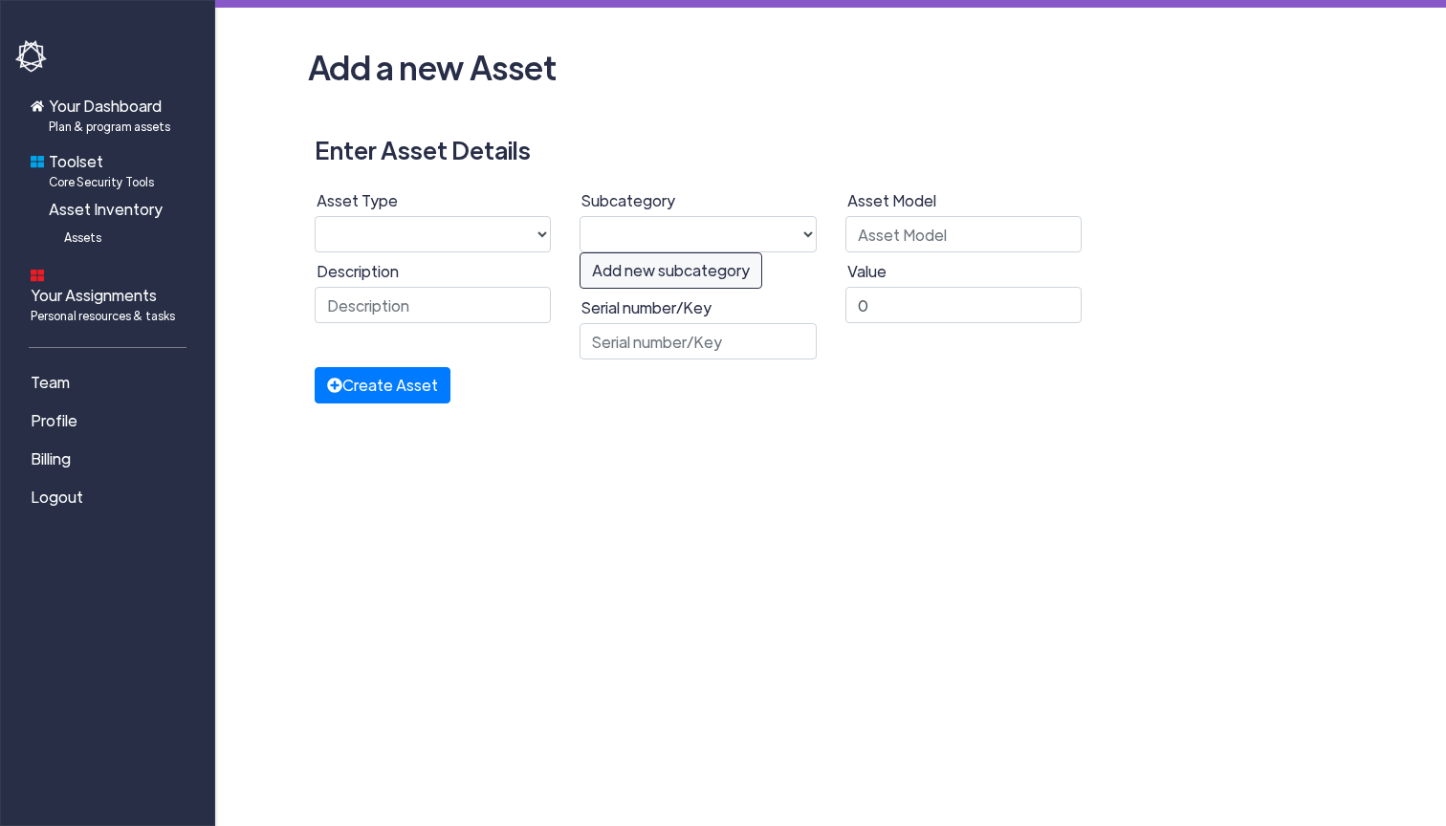
click at [434, 201] on label "Asset Type" at bounding box center [434, 200] width 235 height 23
select select "software"
select select "19"
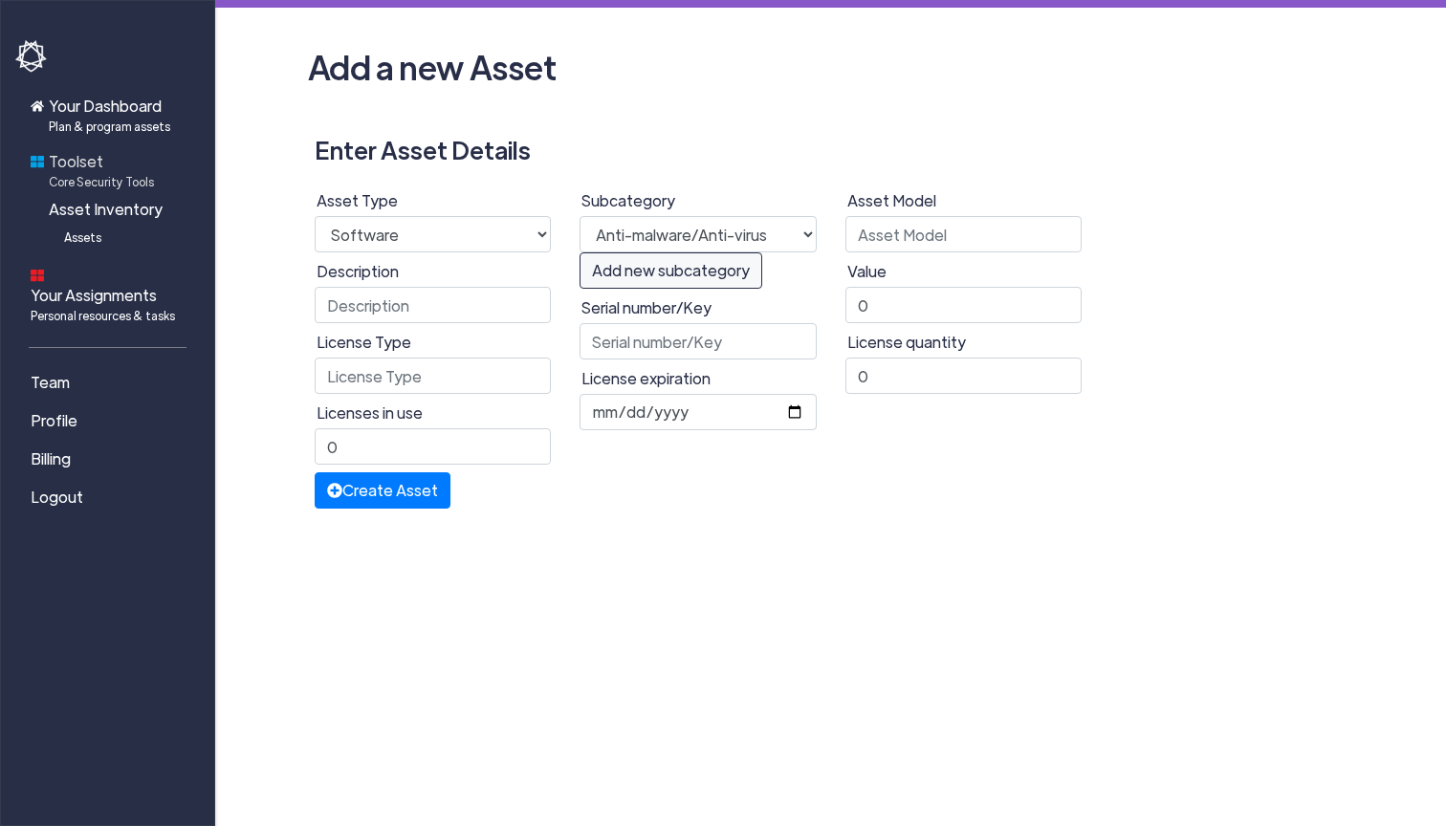
click at [94, 158] on span "Toolset Core Security Tools" at bounding box center [101, 170] width 105 height 40
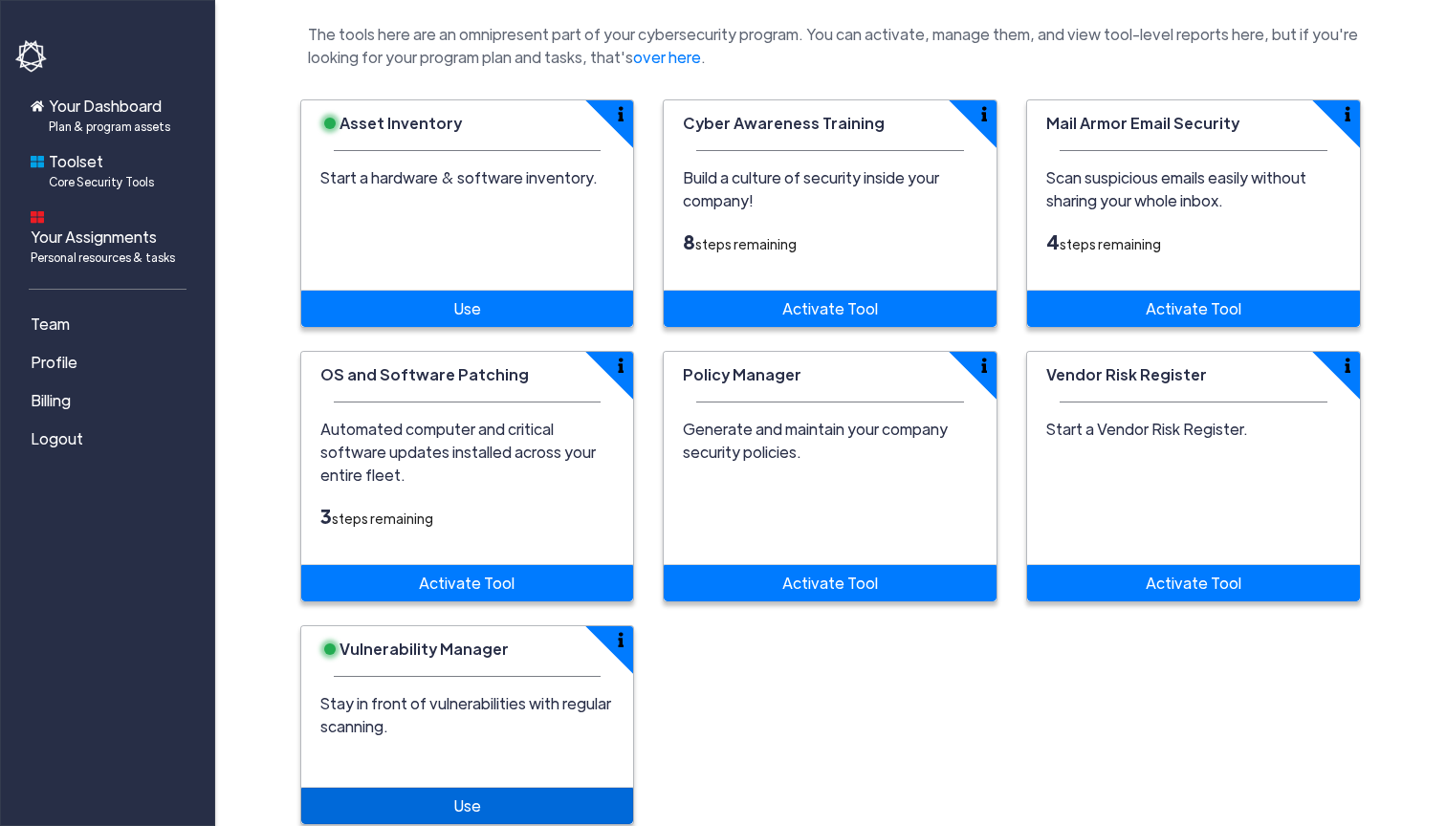
scroll to position [79, 0]
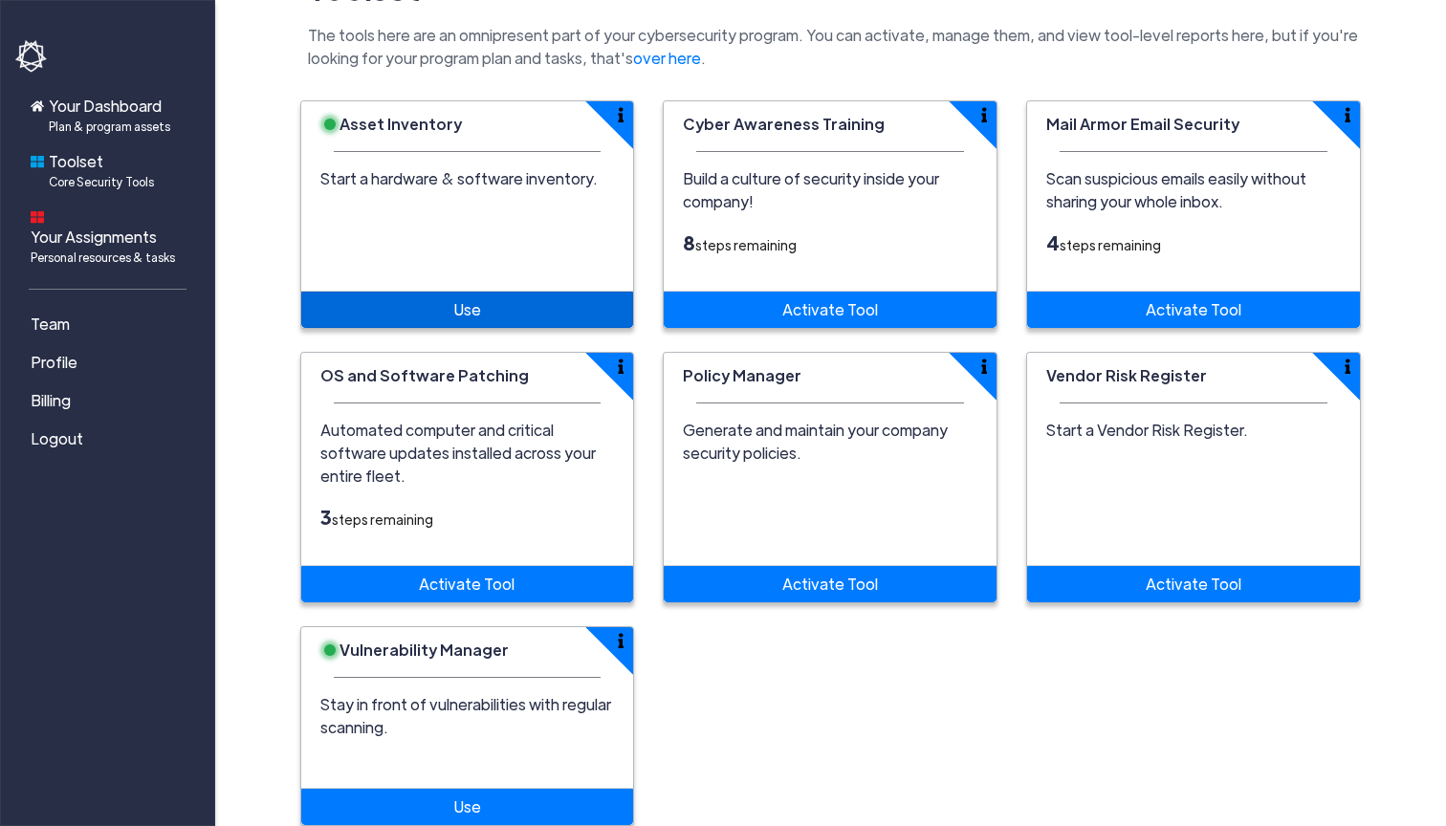
click at [472, 292] on link "Use" at bounding box center [467, 310] width 333 height 36
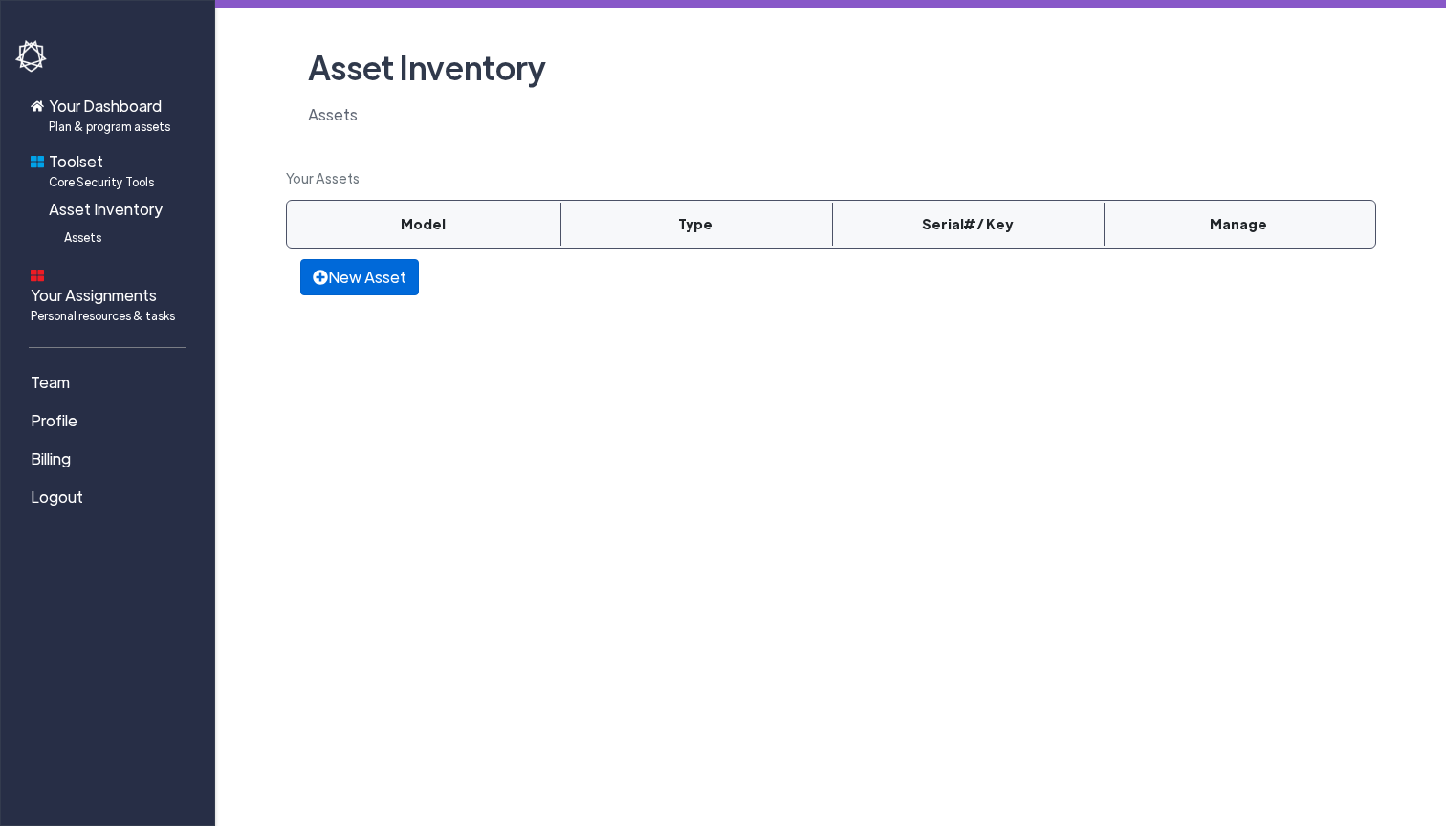
click at [396, 289] on link "New Asset" at bounding box center [359, 277] width 119 height 36
select select
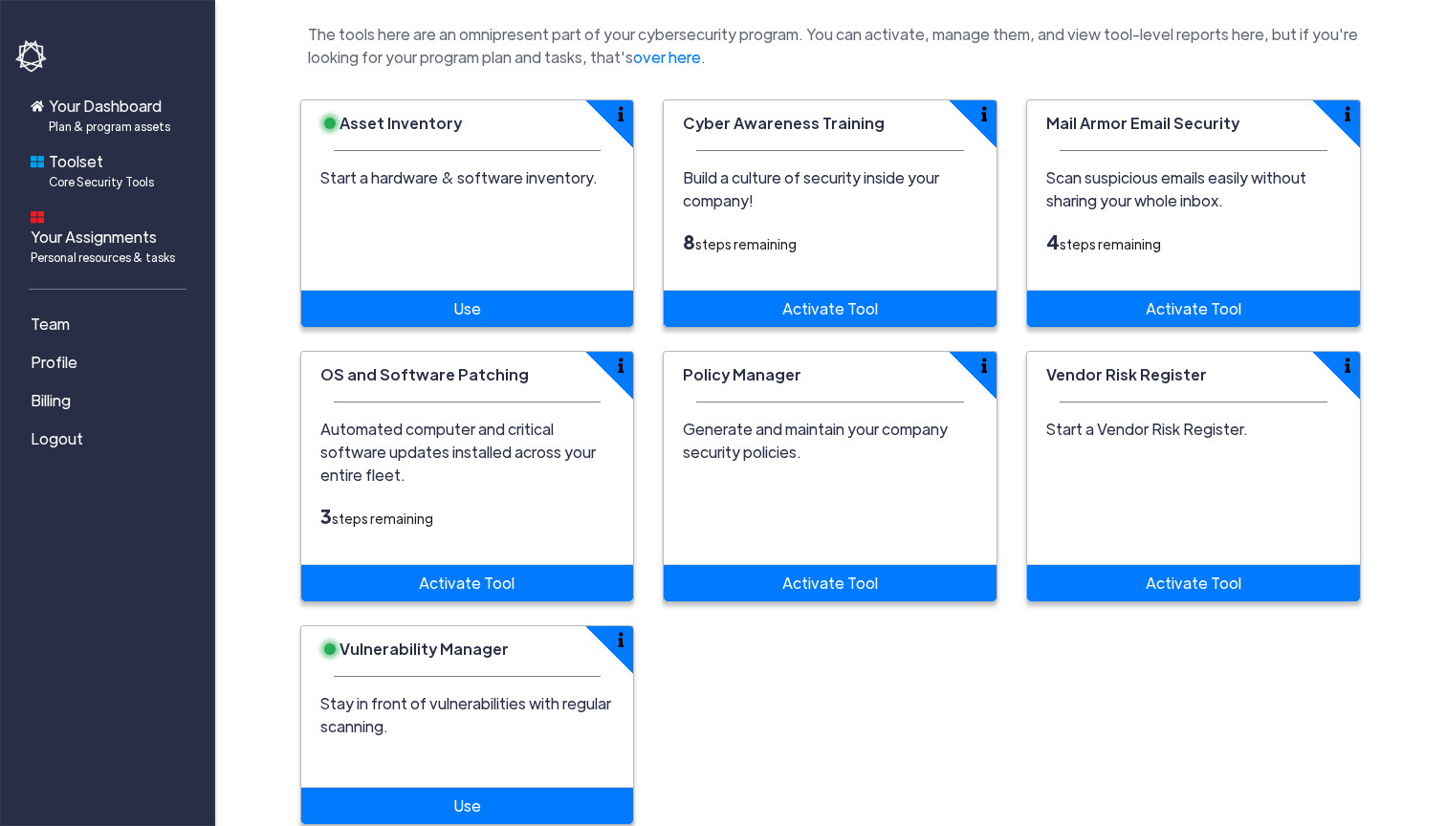
scroll to position [79, 0]
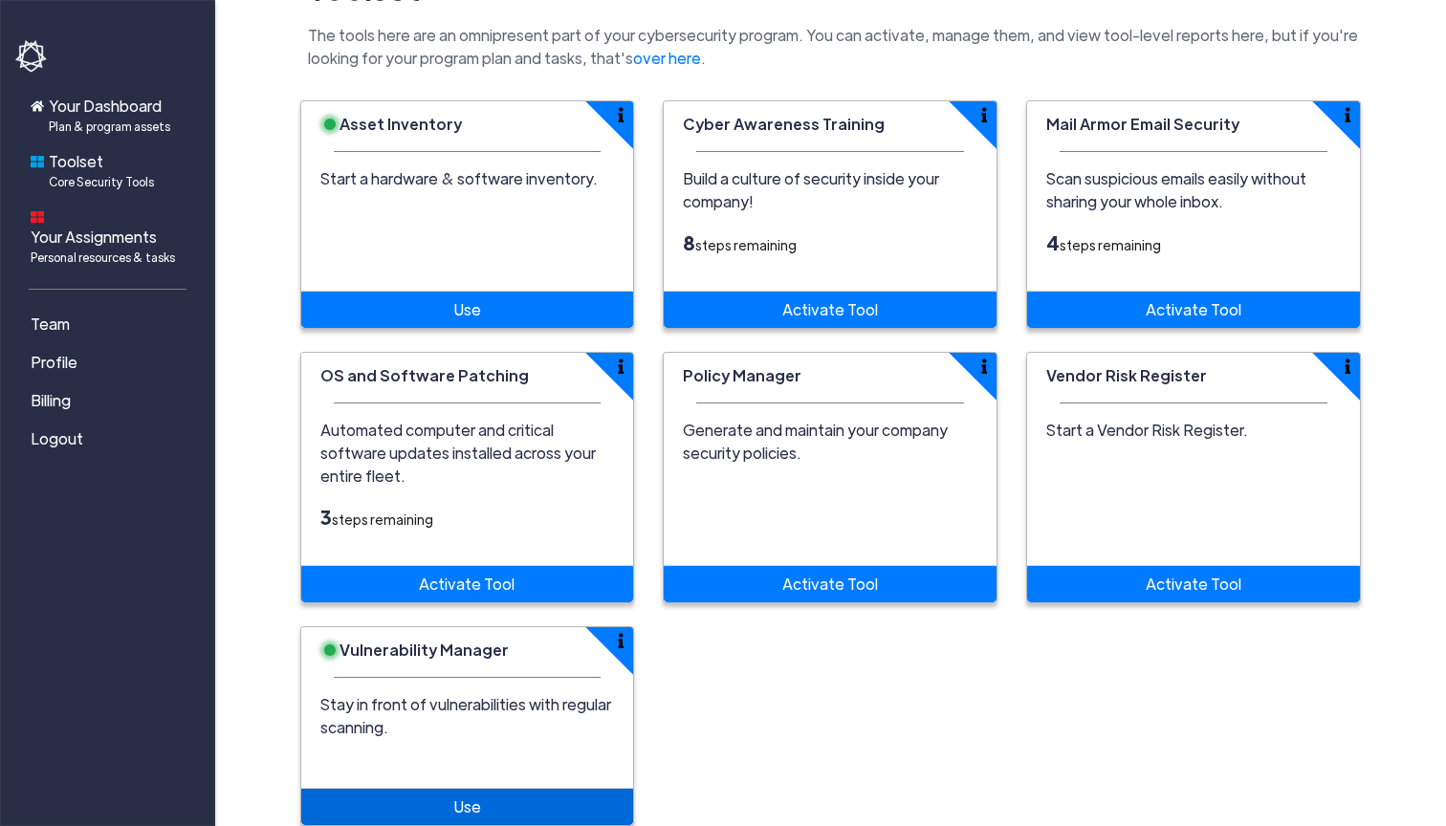
click at [540, 789] on link "Use" at bounding box center [467, 807] width 333 height 36
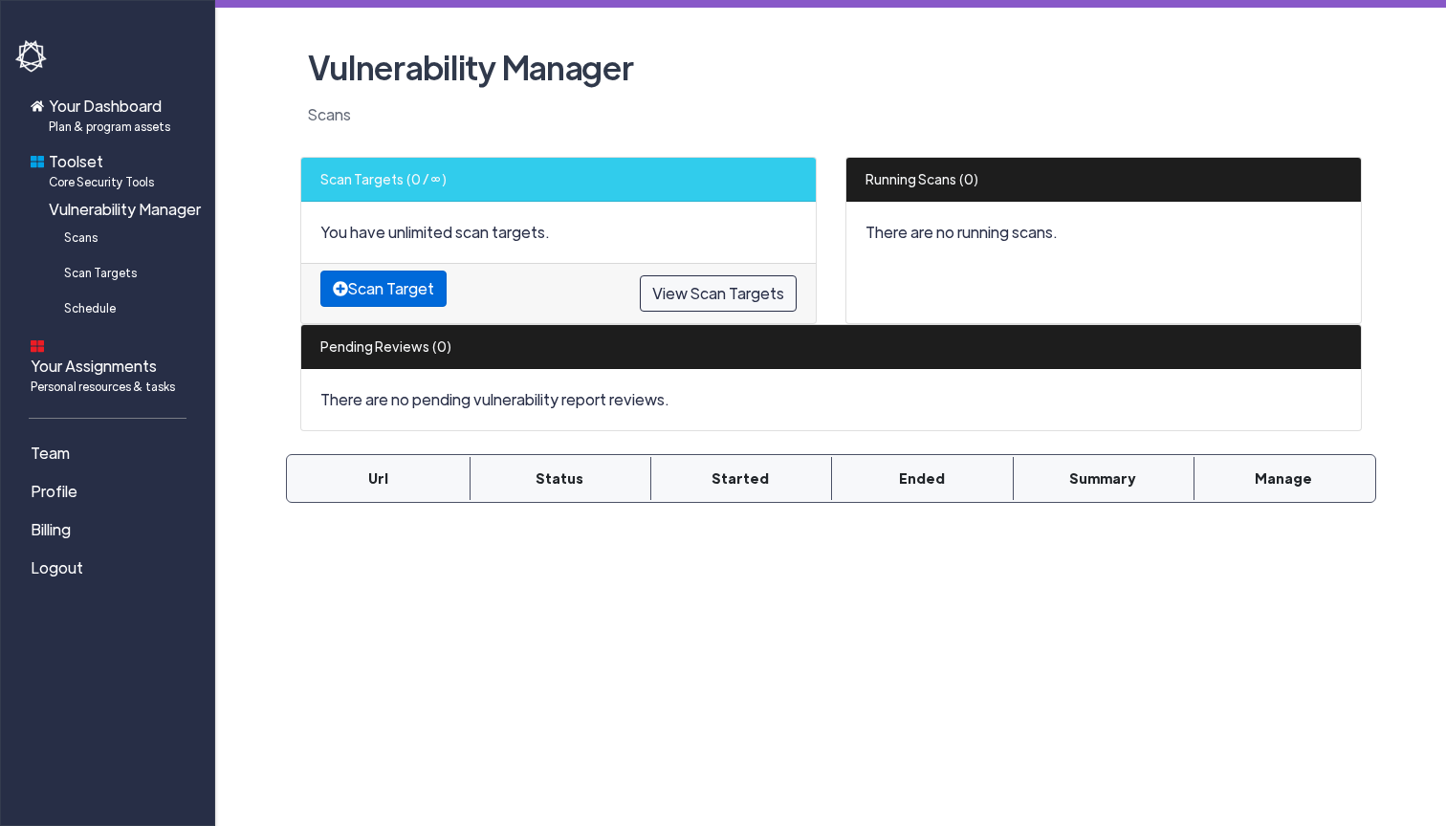
click at [356, 296] on button "Scan Target" at bounding box center [383, 289] width 126 height 36
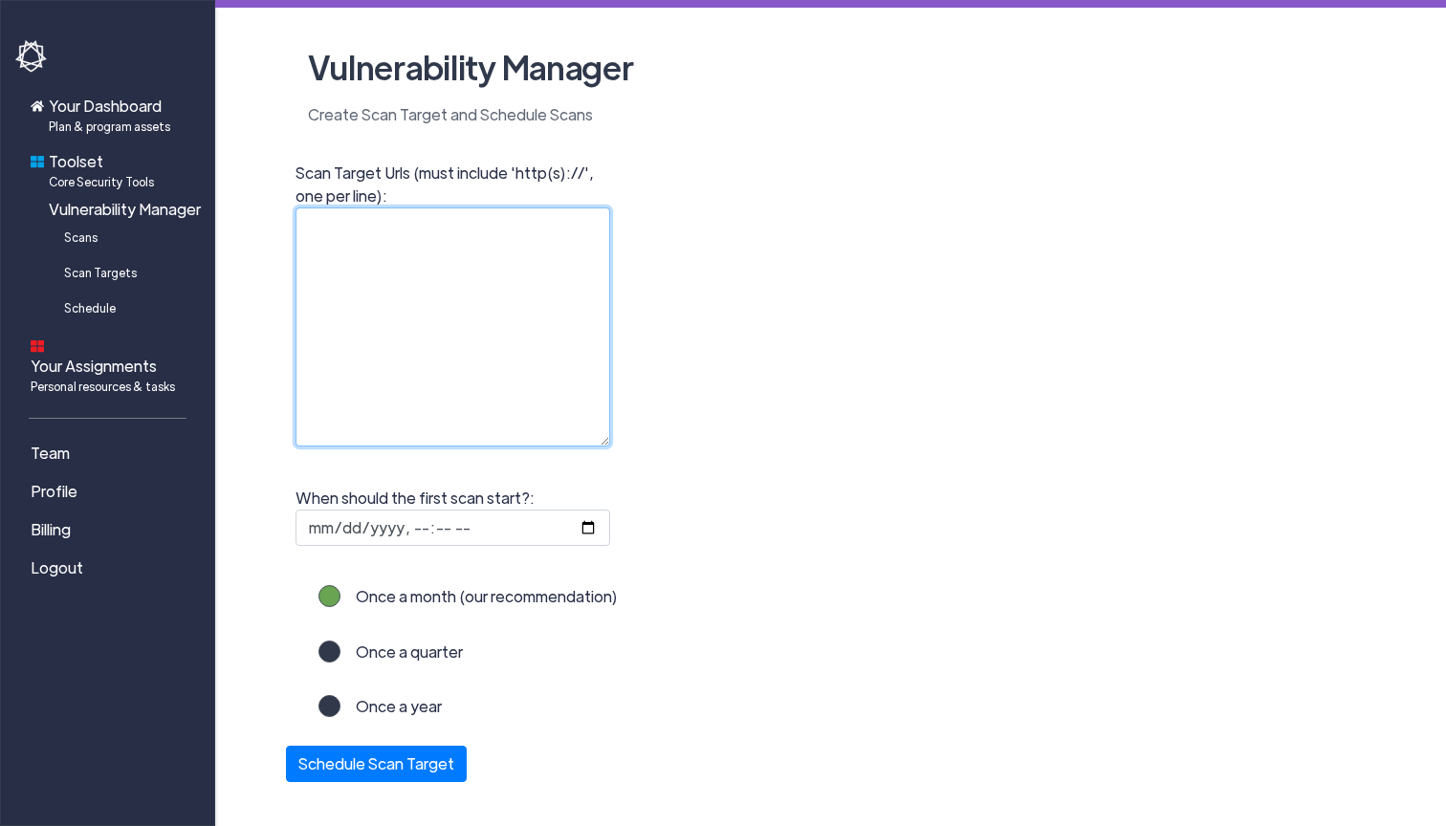
click at [532, 289] on textarea "Scan Target Urls (must include 'http(s)://', one per line):" at bounding box center [453, 327] width 315 height 239
type textarea "a"
type textarea "[URL][DOMAIN_NAME]"
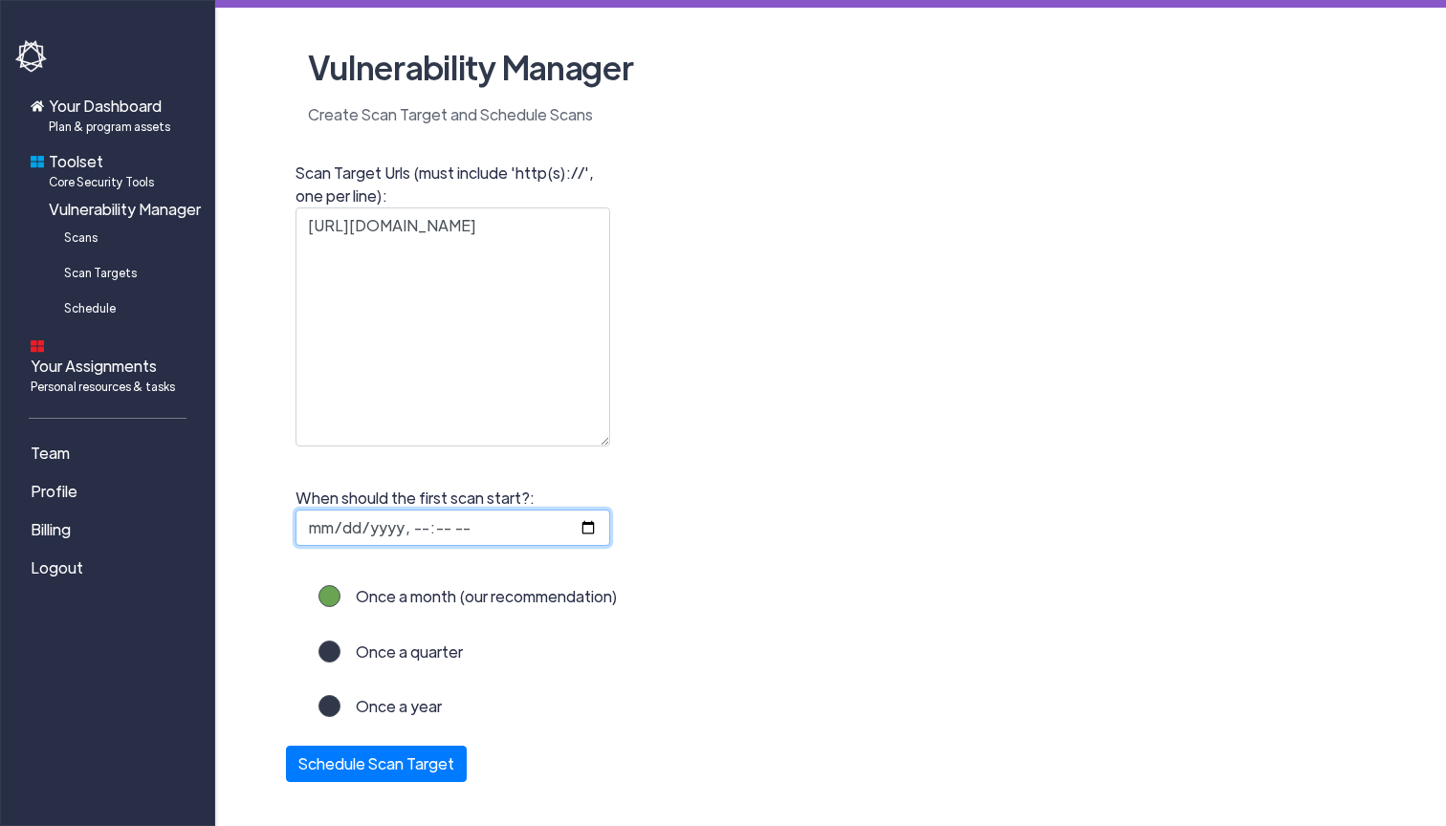
click at [418, 538] on input "When should the first scan start?:" at bounding box center [453, 528] width 315 height 36
click at [511, 563] on fieldset "When should the first scan start?:" at bounding box center [492, 530] width 413 height 96
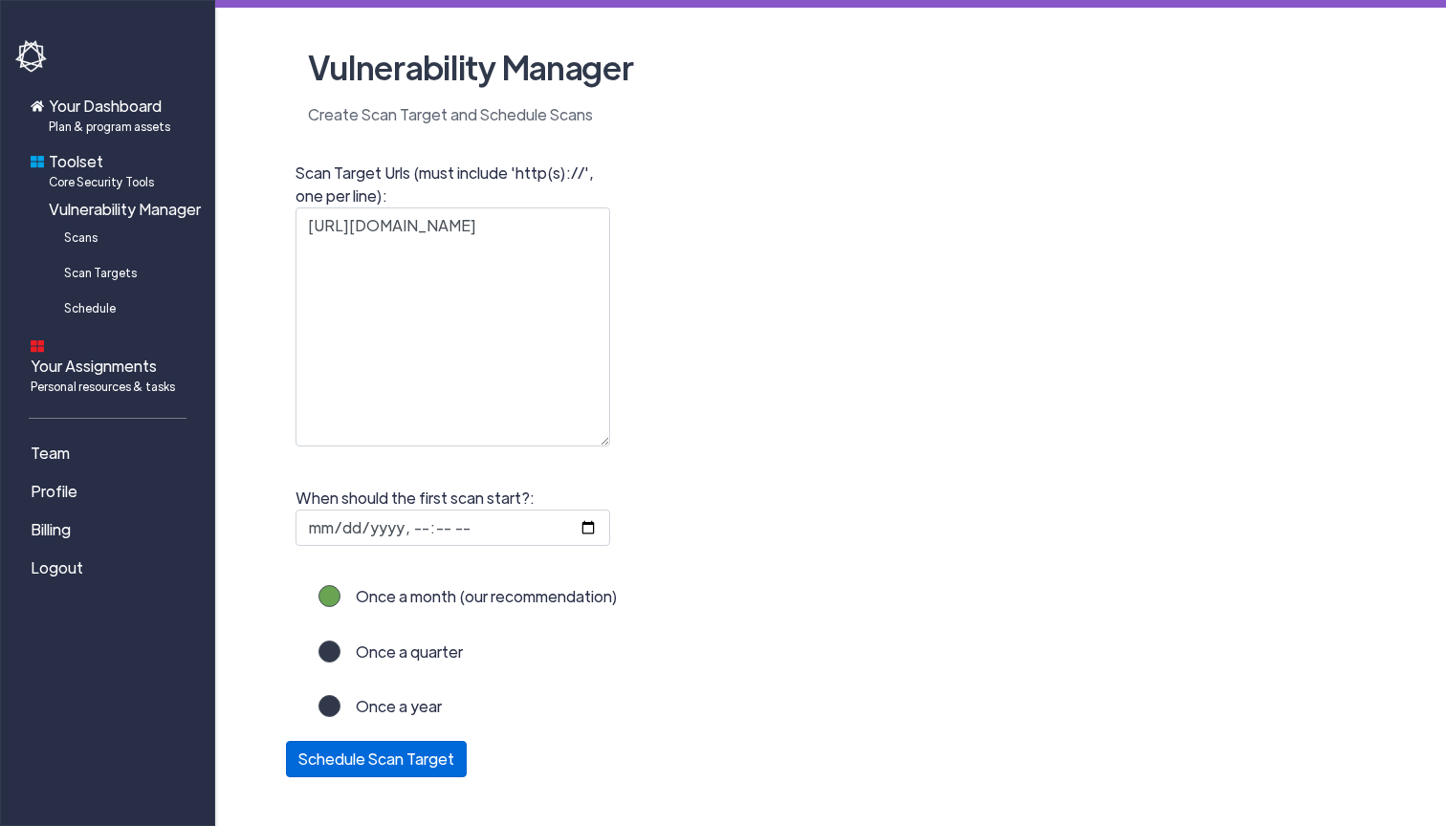
click at [419, 753] on button "Schedule Scan Target" at bounding box center [376, 759] width 181 height 36
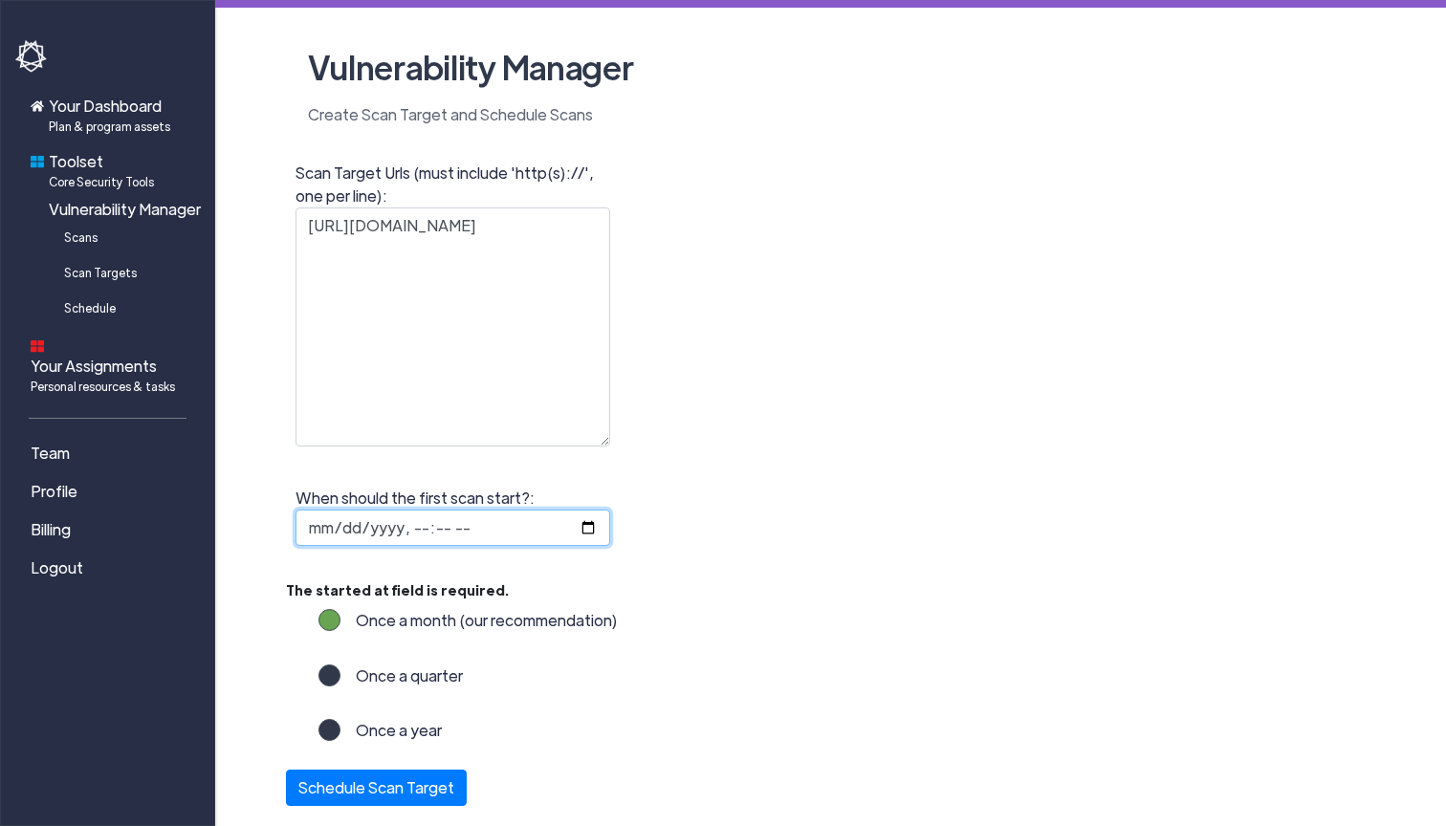
click at [390, 518] on input "When should the first scan start?:" at bounding box center [453, 528] width 315 height 36
click at [441, 526] on input "When should the first scan start?:" at bounding box center [453, 528] width 315 height 36
click at [461, 528] on input "When should the first scan start?:" at bounding box center [453, 528] width 315 height 36
click at [500, 558] on fieldset "When should the first scan start?: The started at field is required." at bounding box center [492, 530] width 413 height 96
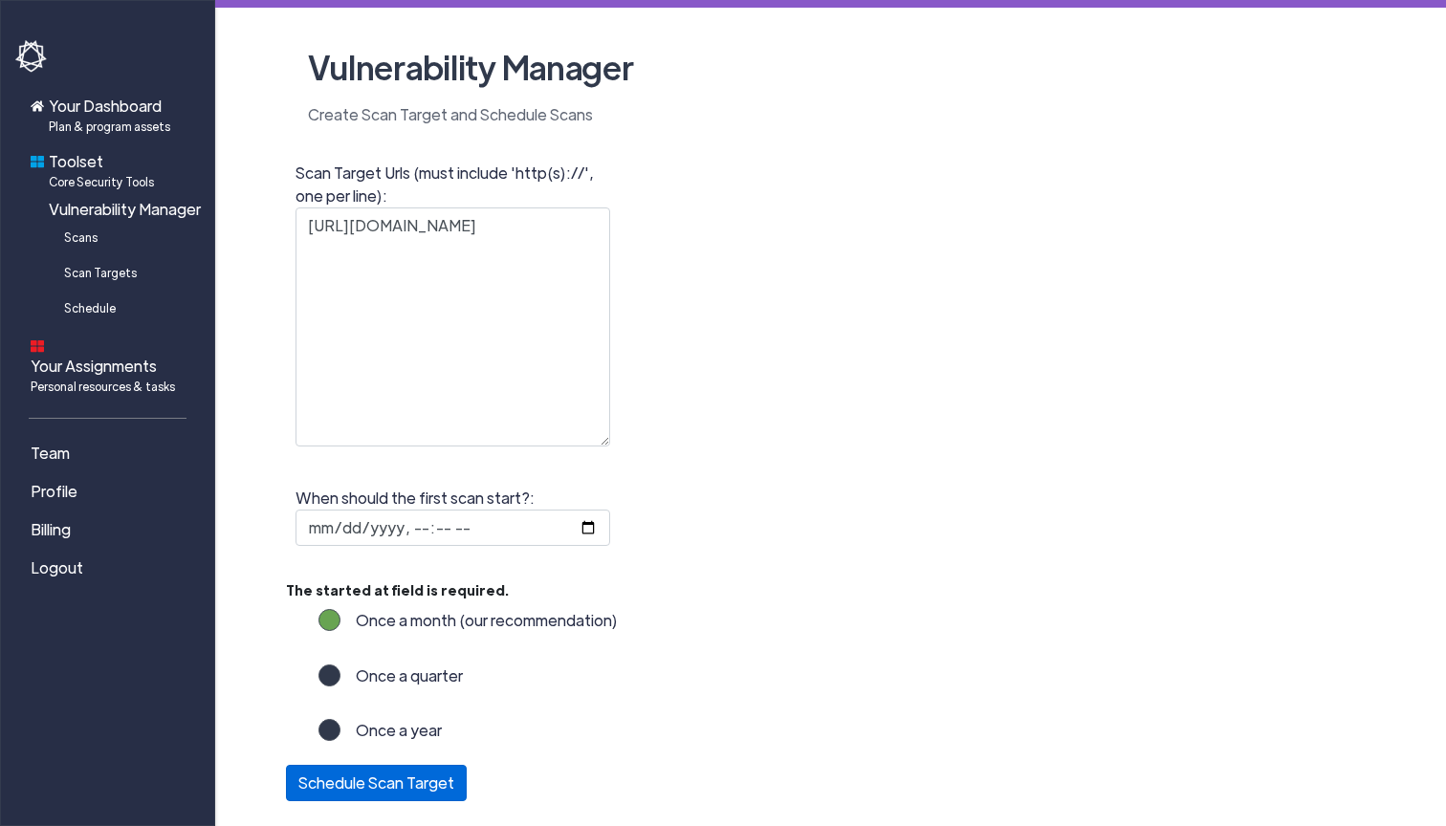
click at [426, 779] on button "Schedule Scan Target" at bounding box center [376, 783] width 181 height 36
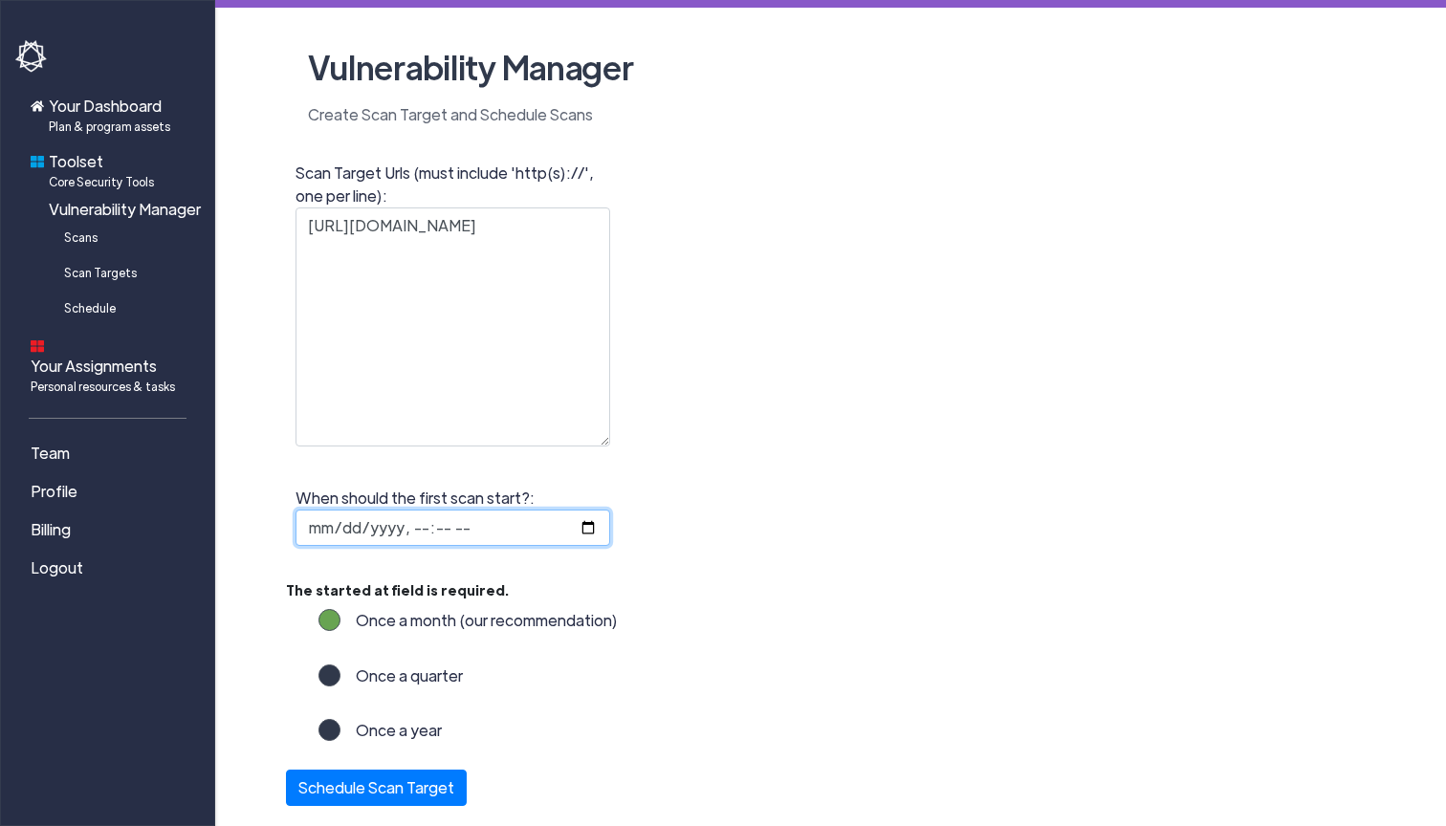
click at [433, 526] on input "When should the first scan start?:" at bounding box center [453, 528] width 315 height 36
click at [465, 528] on input "When should the first scan start?:" at bounding box center [453, 528] width 315 height 36
type input "[DATE]T23:25"
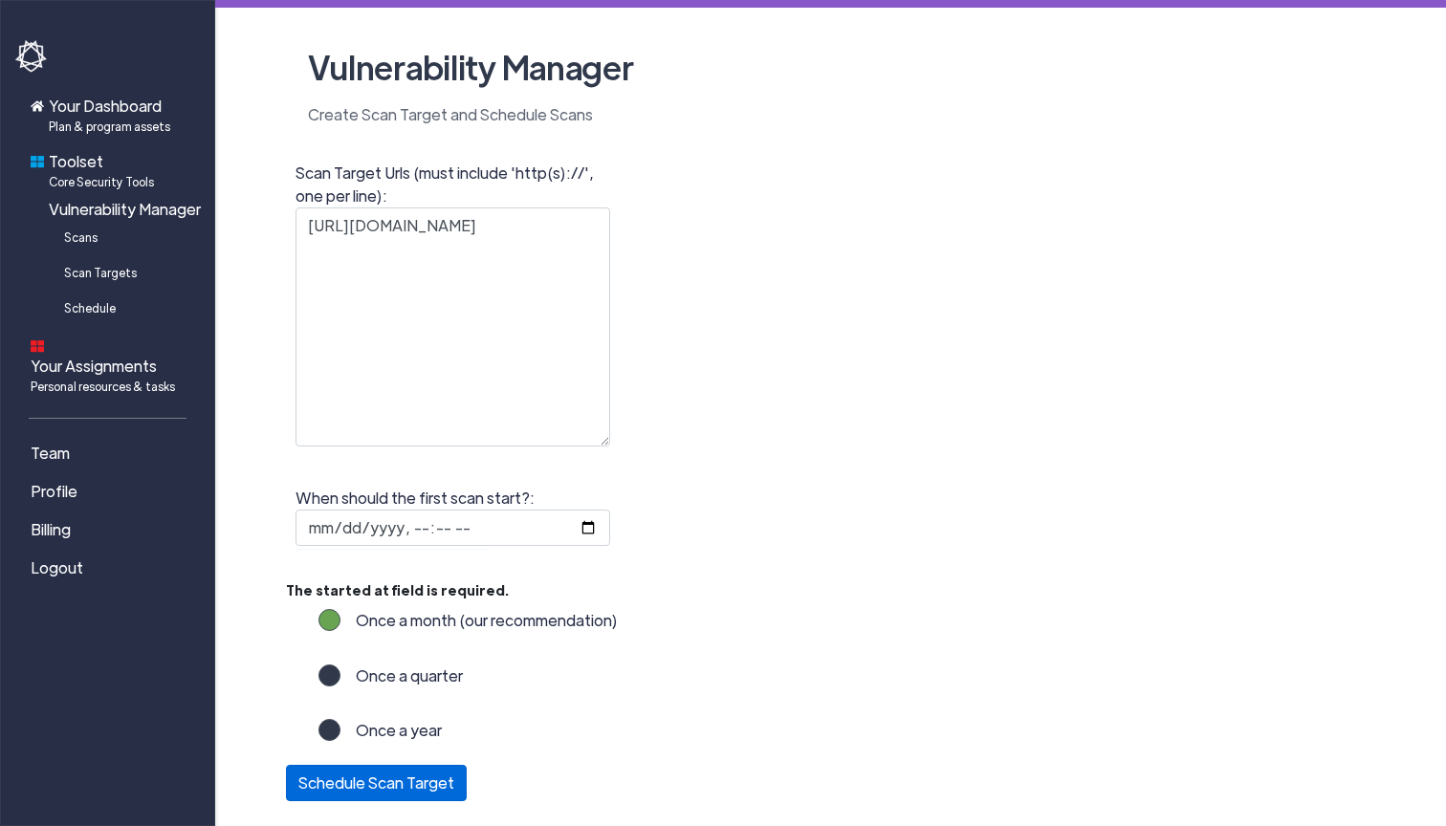
click at [414, 802] on button "Schedule Scan Target" at bounding box center [376, 783] width 181 height 36
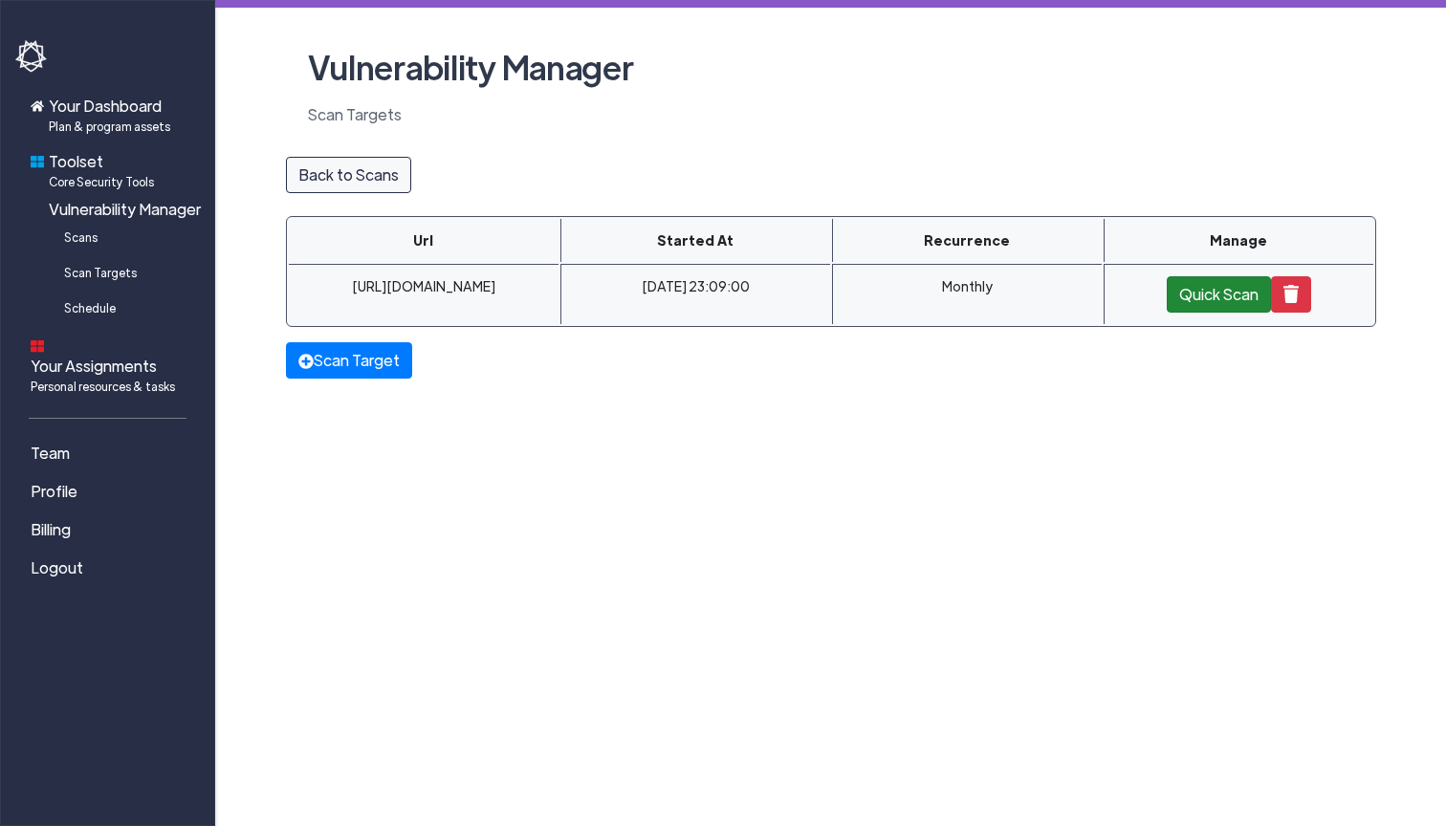
click at [1210, 300] on button "Quick Scan" at bounding box center [1219, 294] width 104 height 36
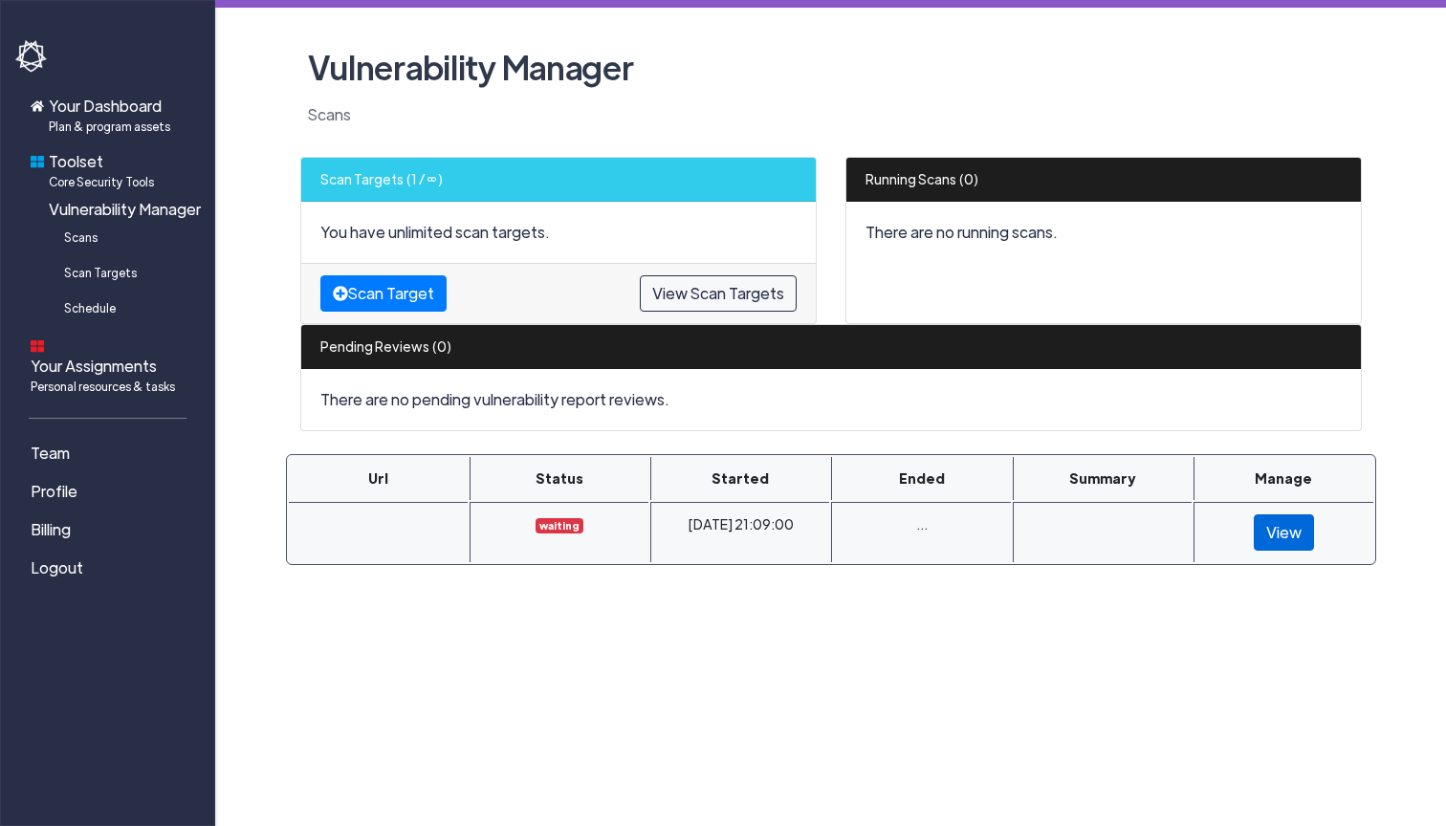
click at [1284, 515] on link "View" at bounding box center [1284, 533] width 60 height 36
click at [1284, 534] on link "View" at bounding box center [1284, 533] width 60 height 36
